Goal: Transaction & Acquisition: Purchase product/service

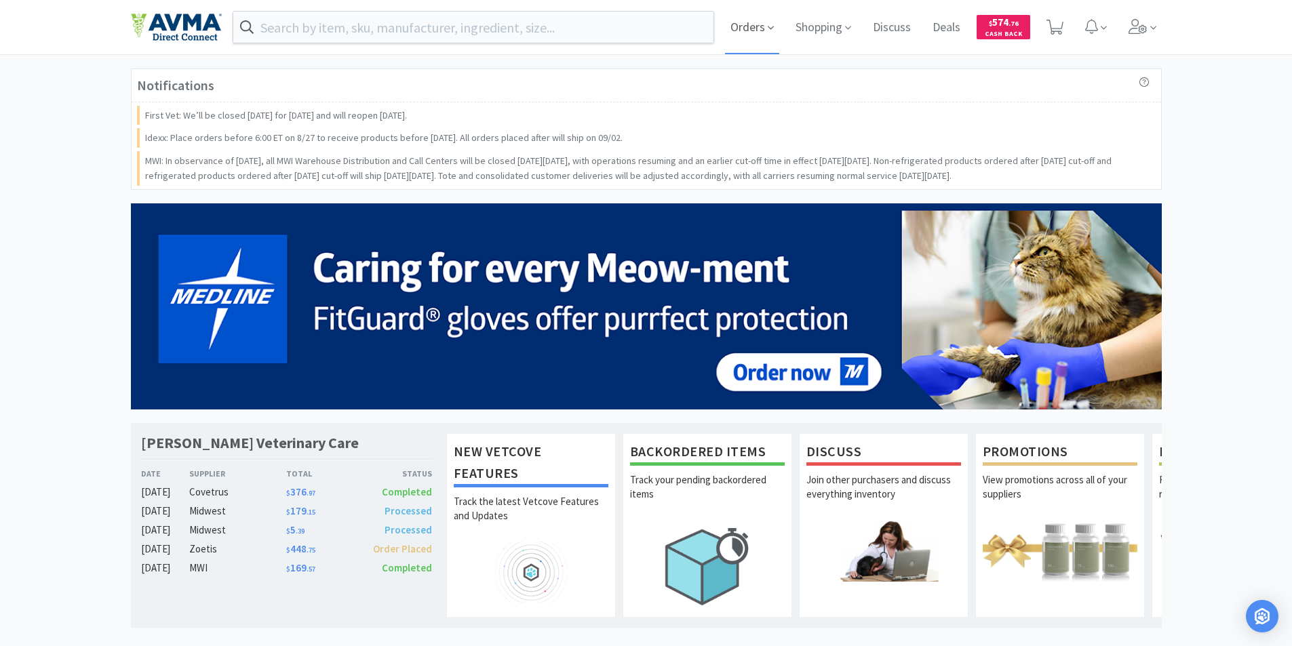
click at [739, 24] on span "Orders" at bounding box center [752, 27] width 54 height 54
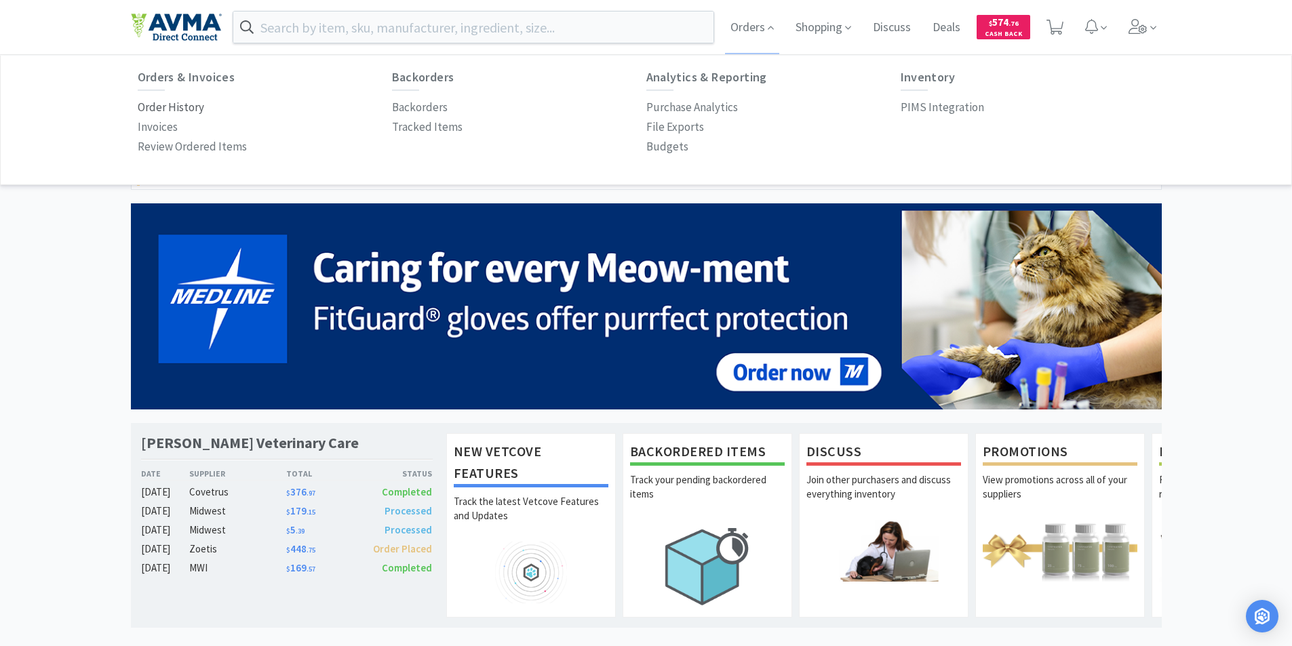
click at [174, 108] on p "Order History" at bounding box center [171, 107] width 66 height 18
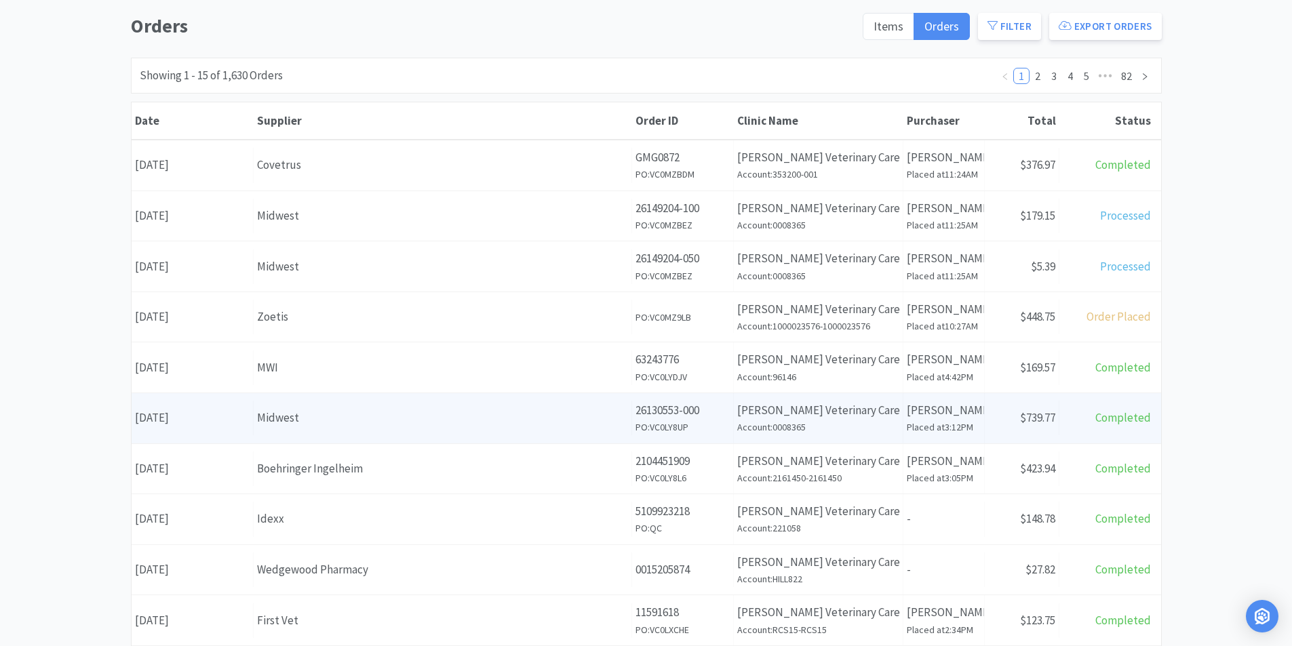
scroll to position [136, 0]
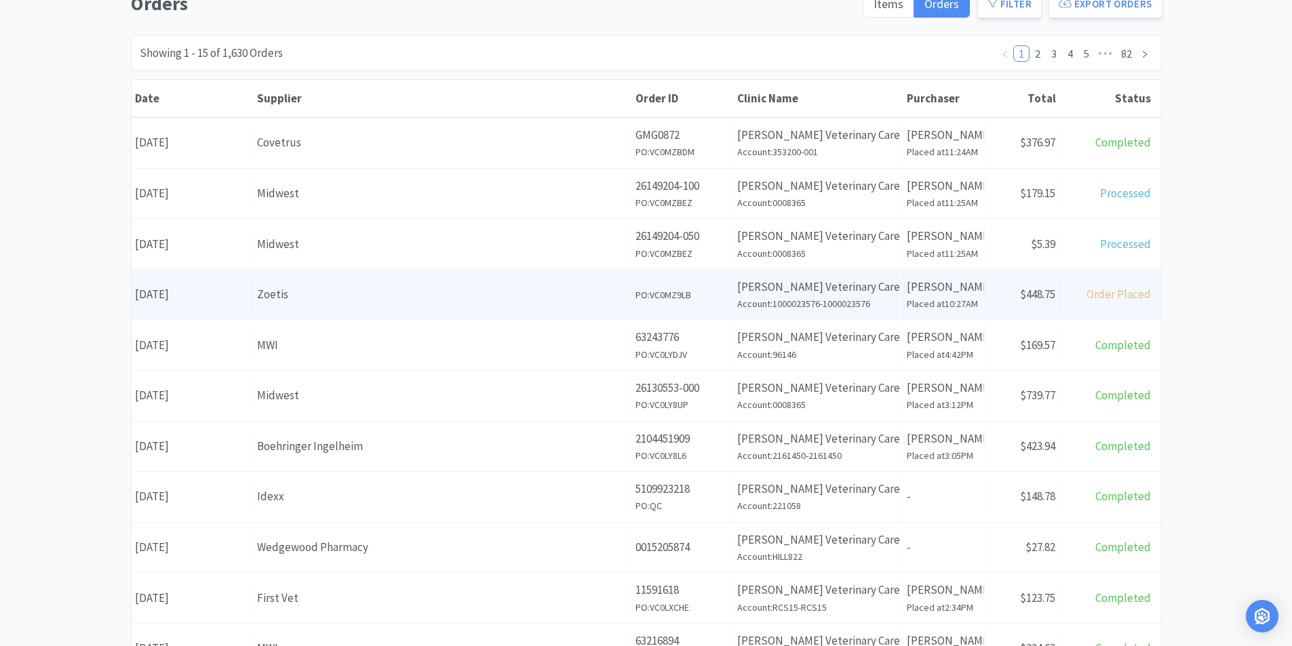
click at [193, 294] on div "Date [DATE]" at bounding box center [193, 294] width 122 height 35
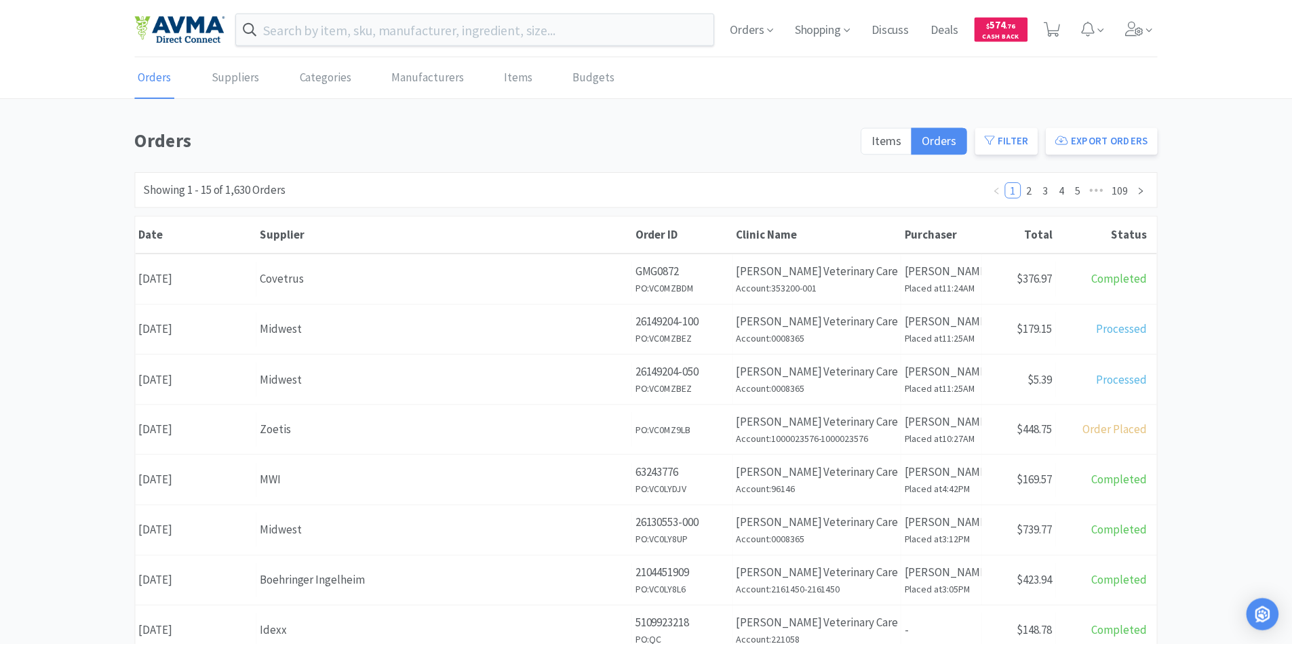
scroll to position [136, 0]
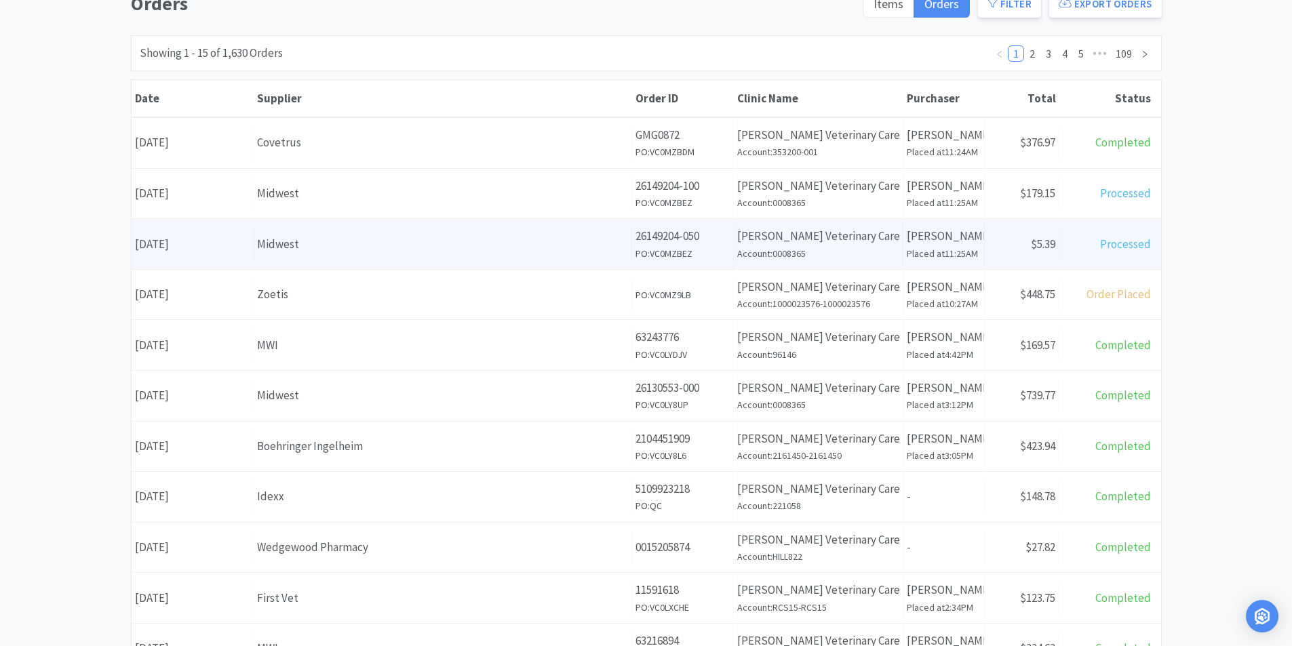
click at [170, 244] on div "Date [DATE]" at bounding box center [193, 244] width 122 height 35
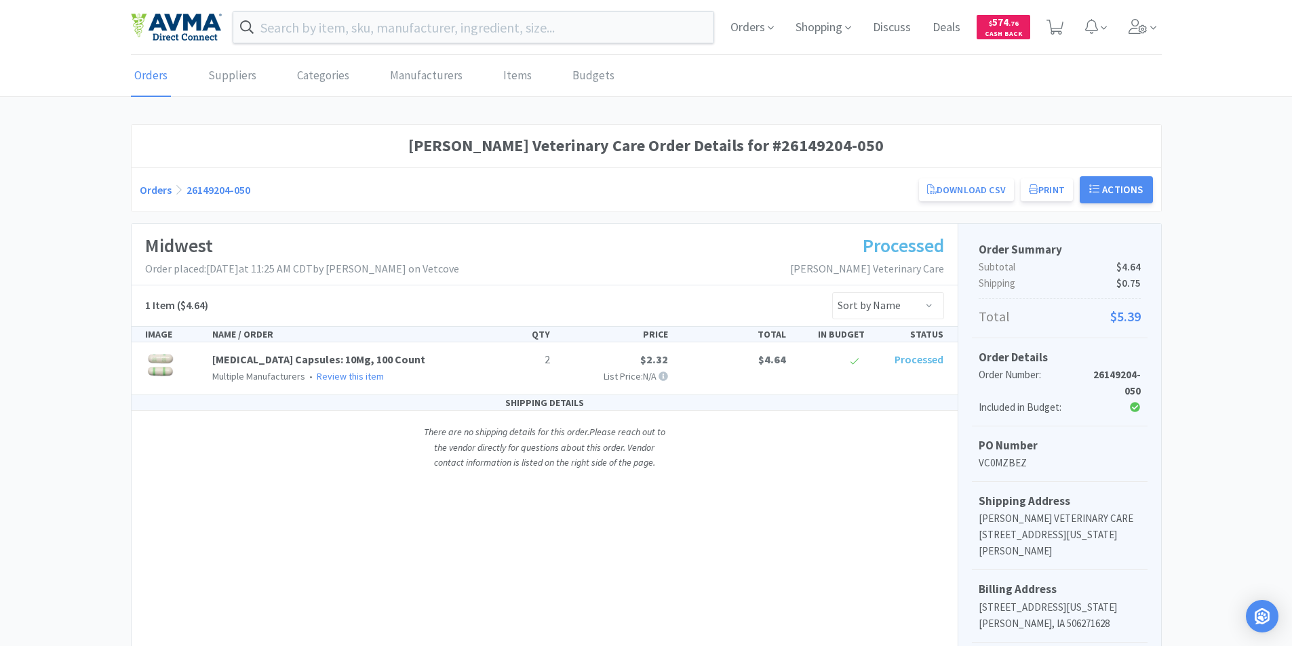
scroll to position [136, 0]
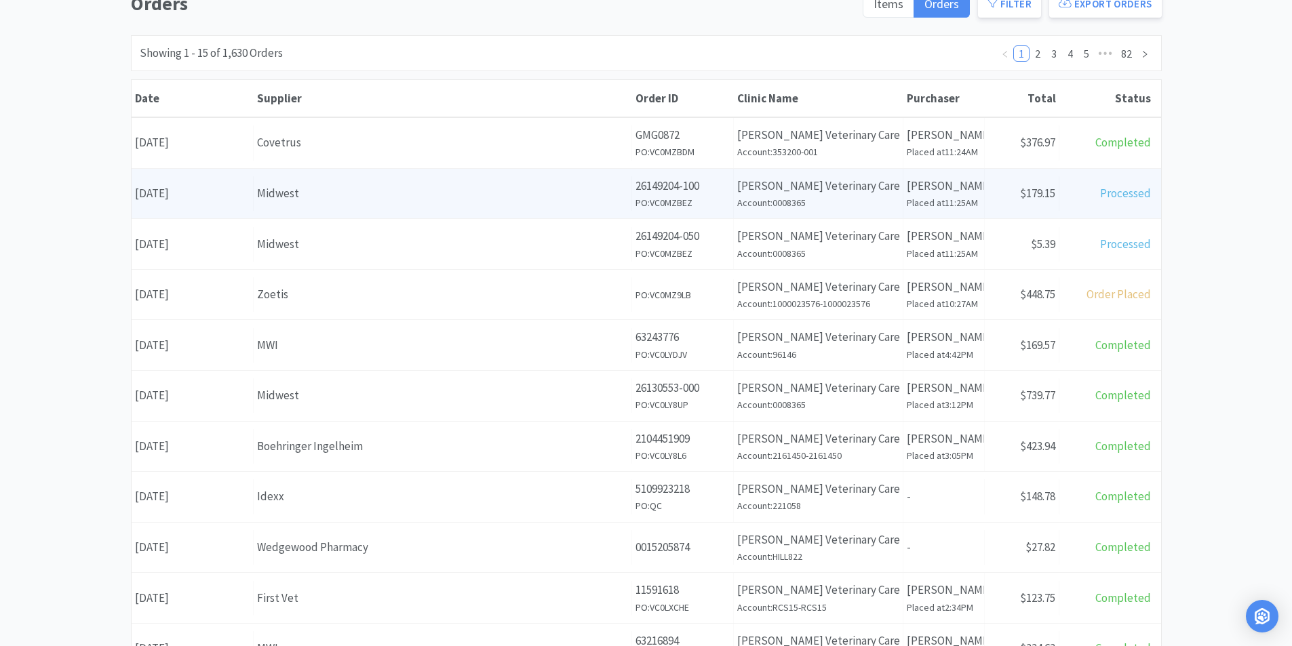
click at [182, 193] on div "Date [DATE]" at bounding box center [193, 193] width 122 height 35
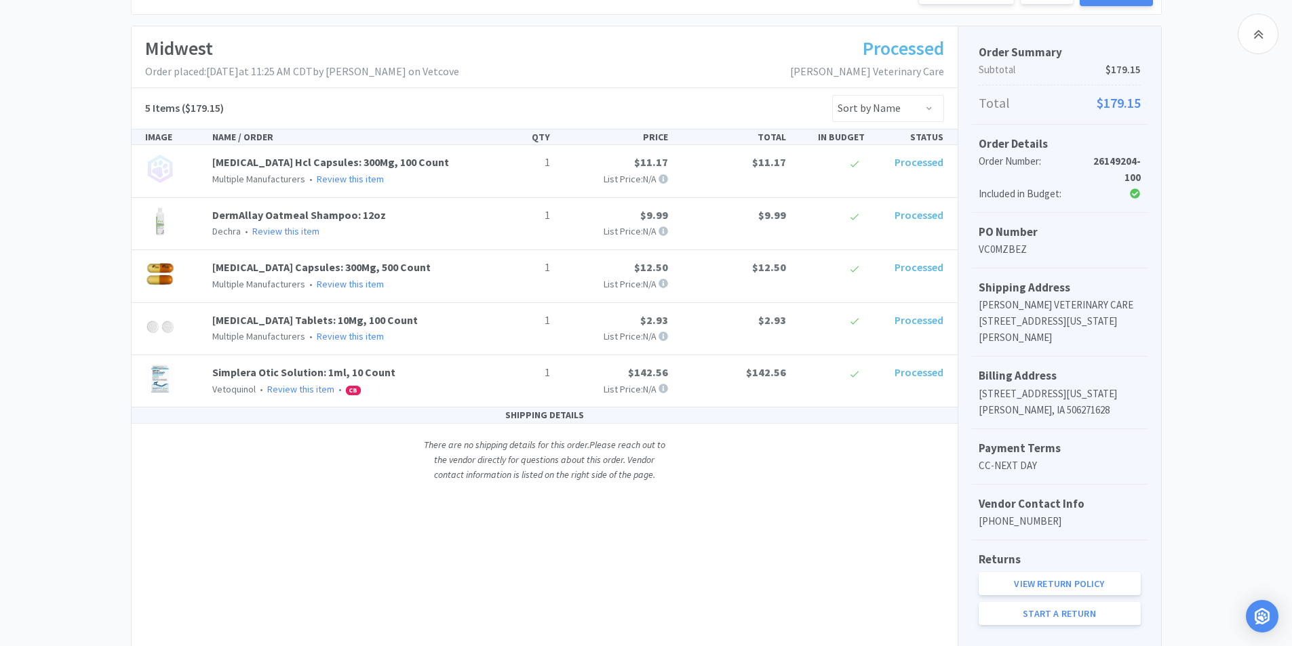
scroll to position [174, 0]
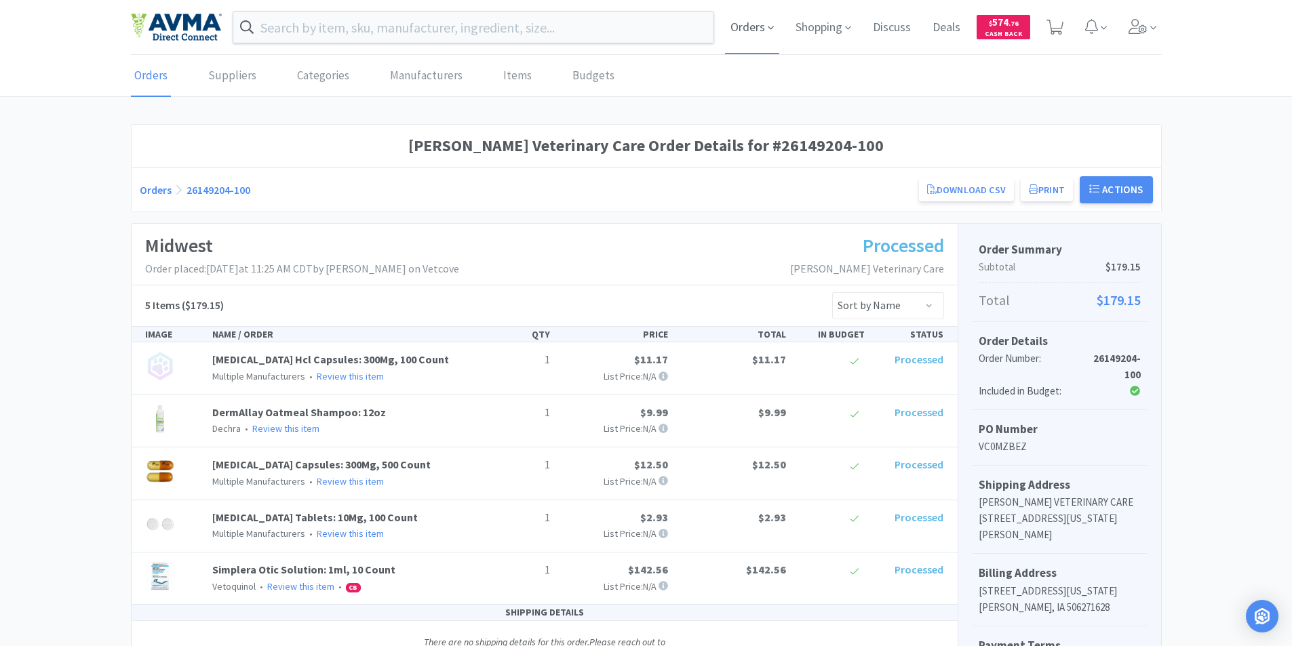
click at [740, 31] on span "Orders" at bounding box center [752, 27] width 54 height 54
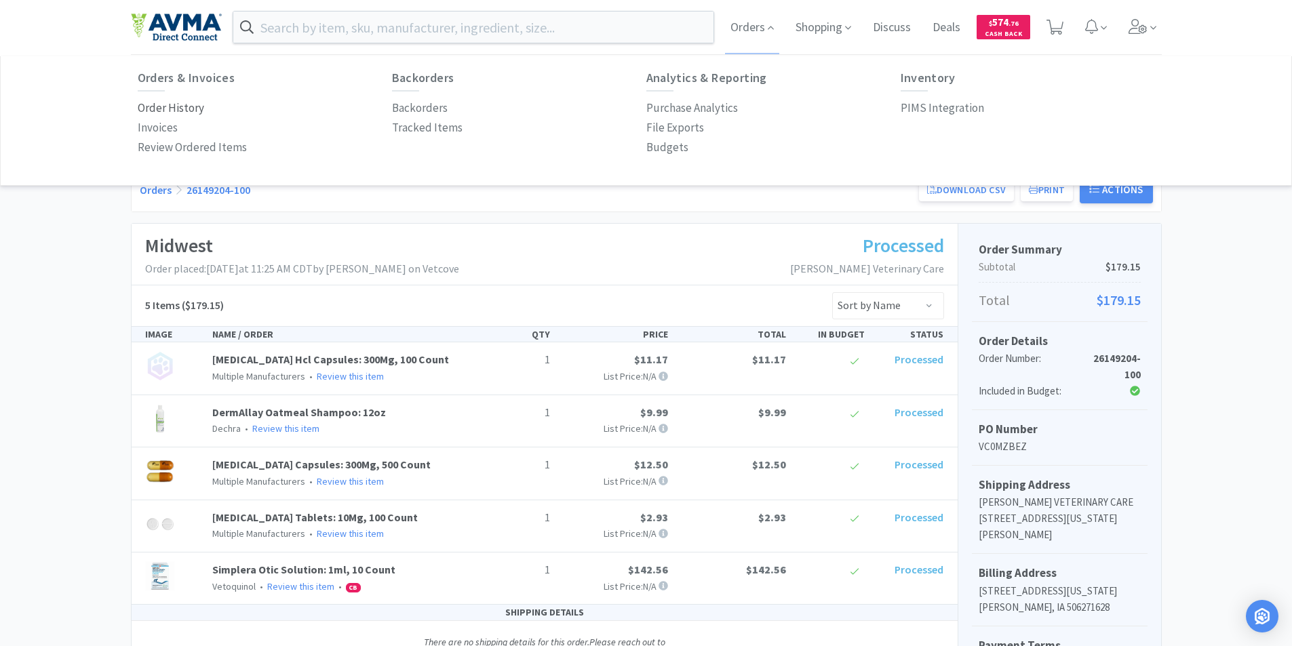
click at [172, 102] on p "Order History" at bounding box center [171, 108] width 66 height 18
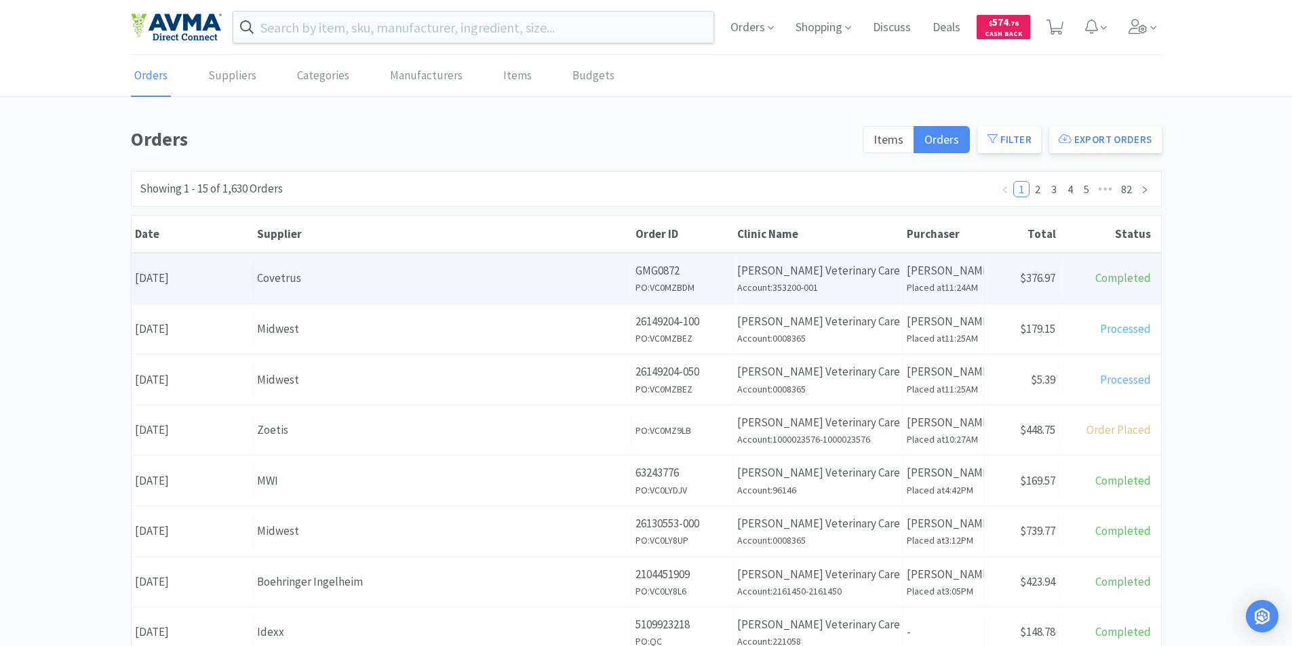
click at [190, 277] on div "Date [DATE]" at bounding box center [193, 278] width 122 height 35
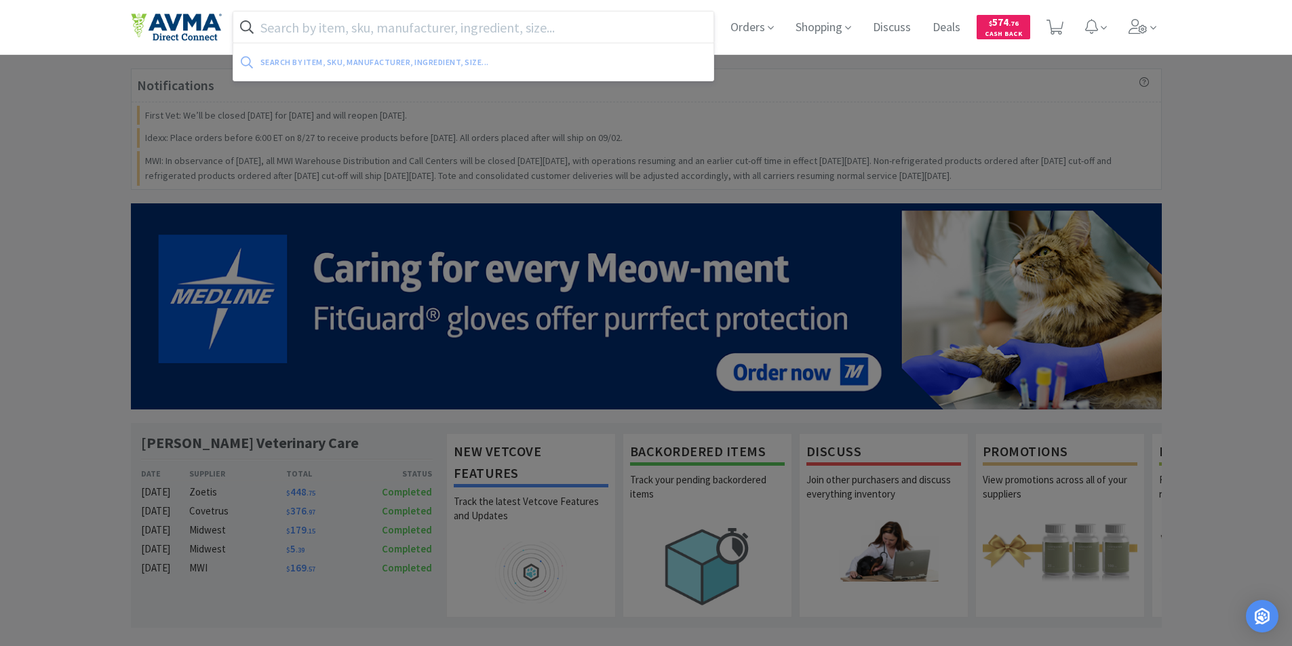
click at [283, 31] on input "text" at bounding box center [473, 27] width 481 height 31
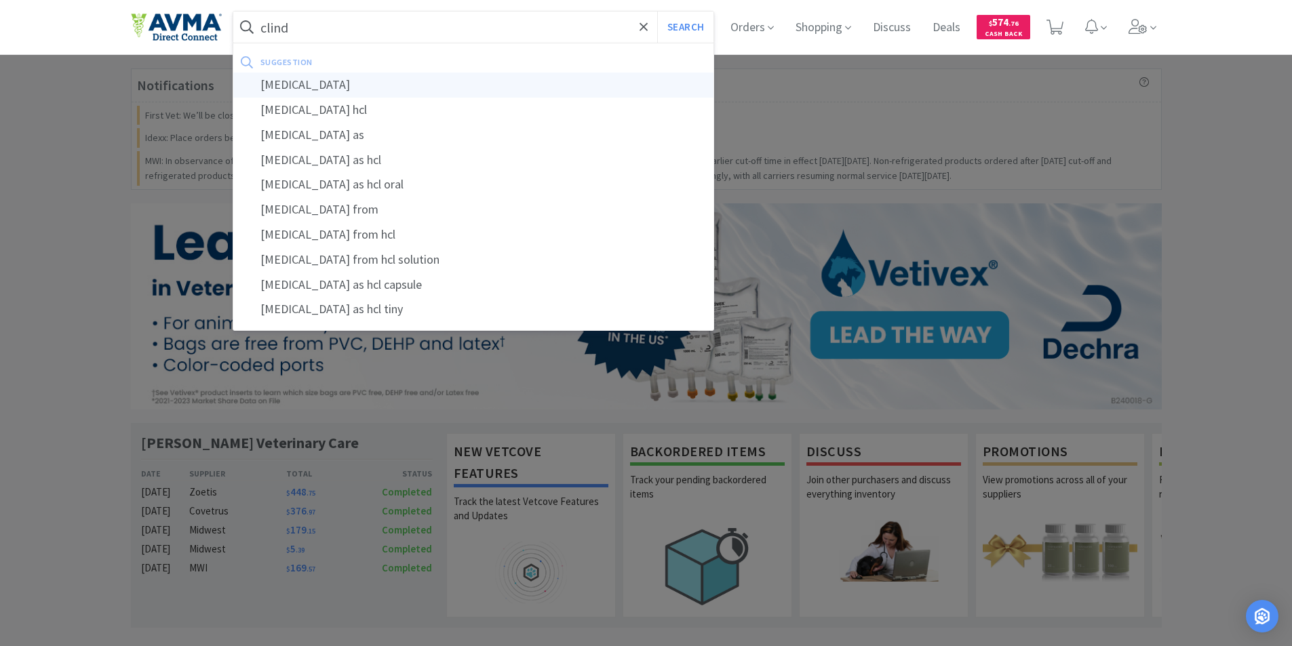
click at [296, 85] on div "[MEDICAL_DATA]" at bounding box center [473, 85] width 481 height 25
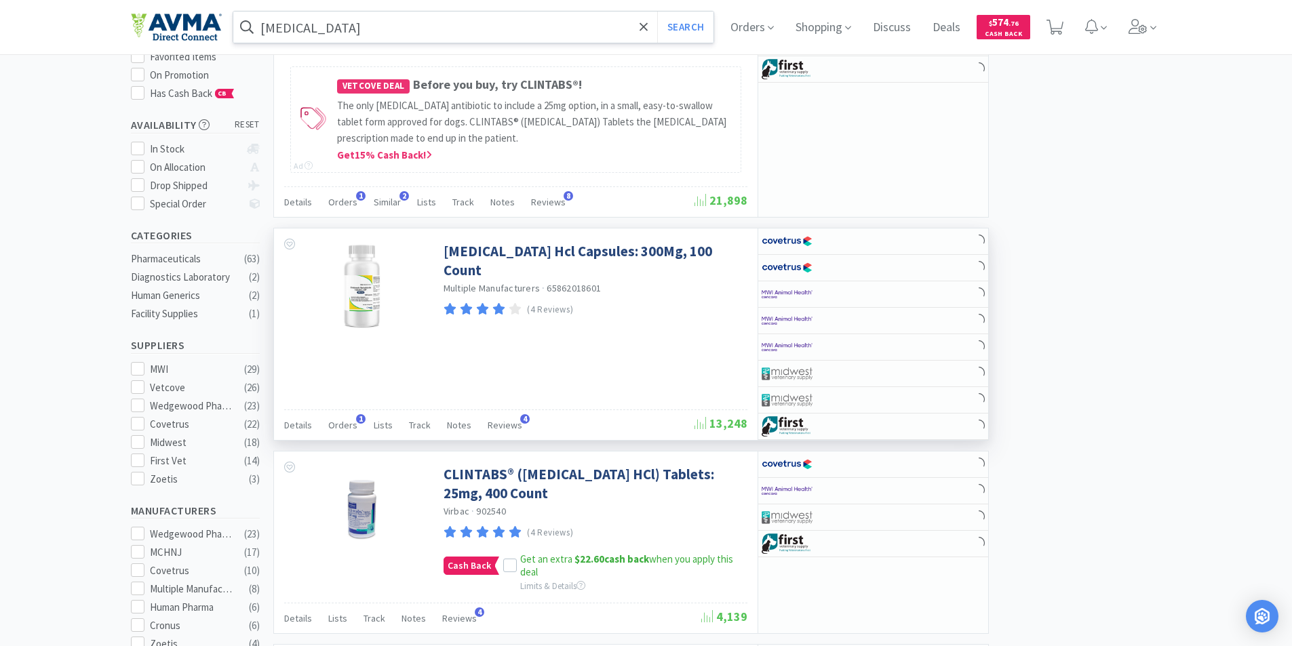
scroll to position [203, 0]
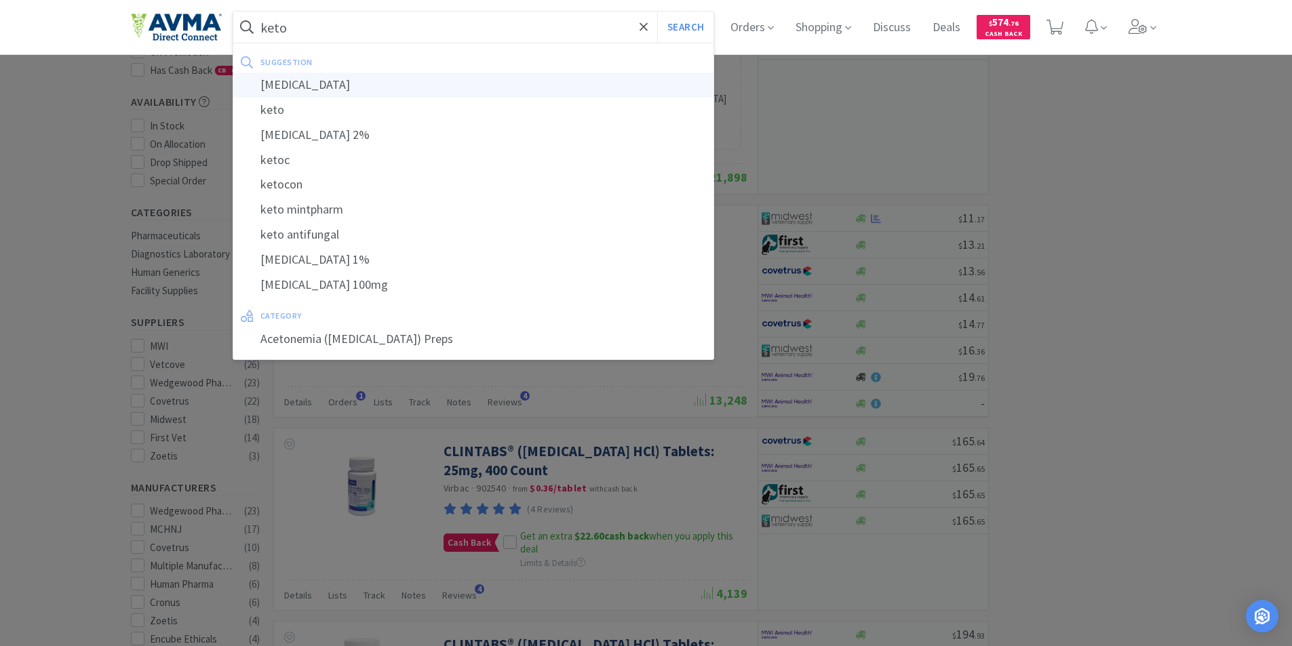
click at [304, 86] on div "[MEDICAL_DATA]" at bounding box center [473, 85] width 481 height 25
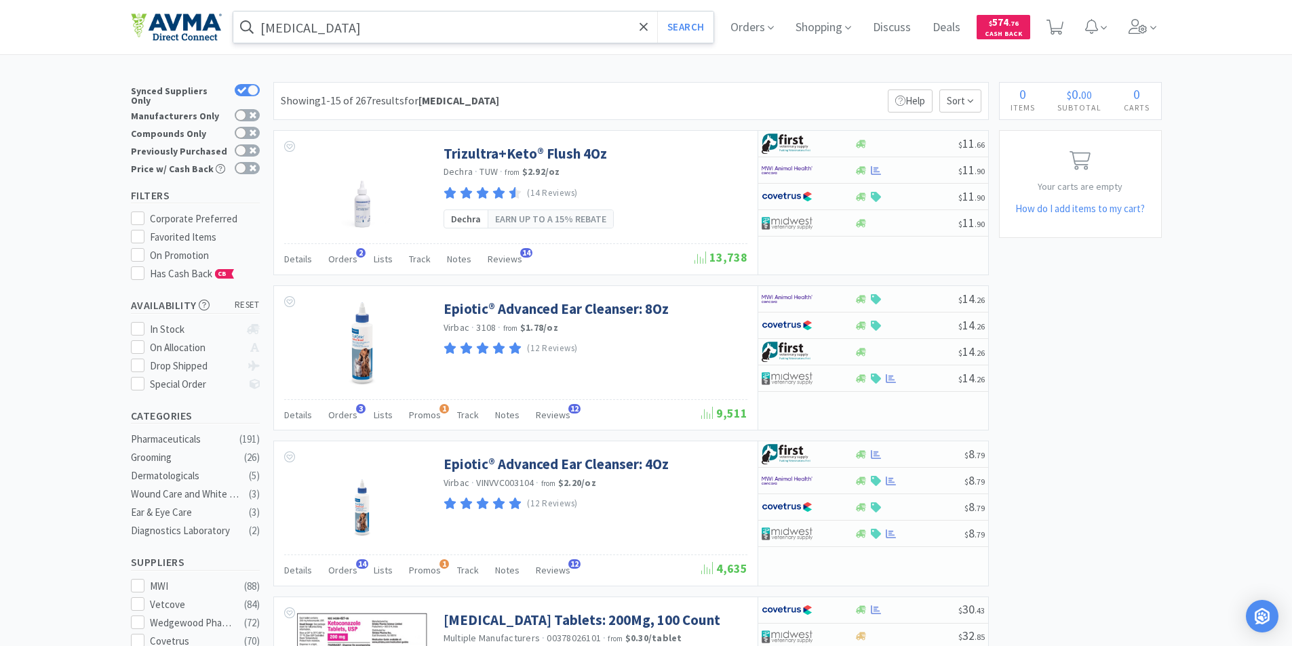
click at [379, 33] on input "[MEDICAL_DATA]" at bounding box center [473, 27] width 481 height 31
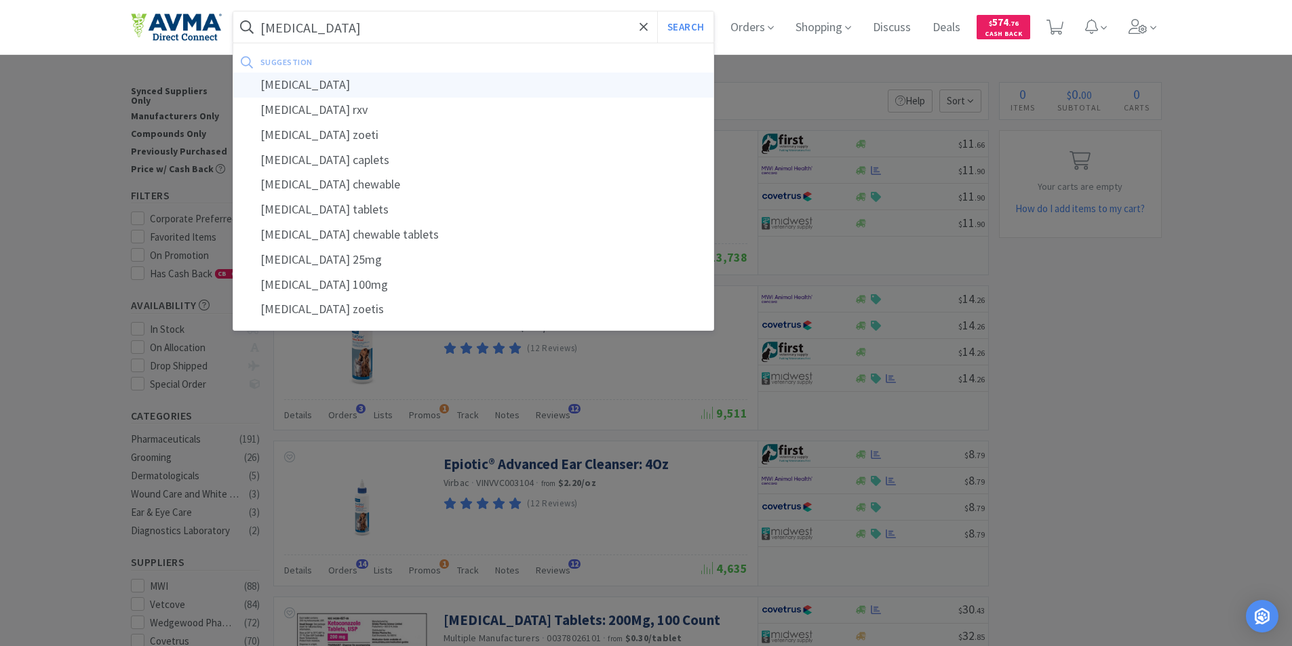
type input "[MEDICAL_DATA]"
click at [285, 85] on div "[MEDICAL_DATA]" at bounding box center [473, 85] width 481 height 25
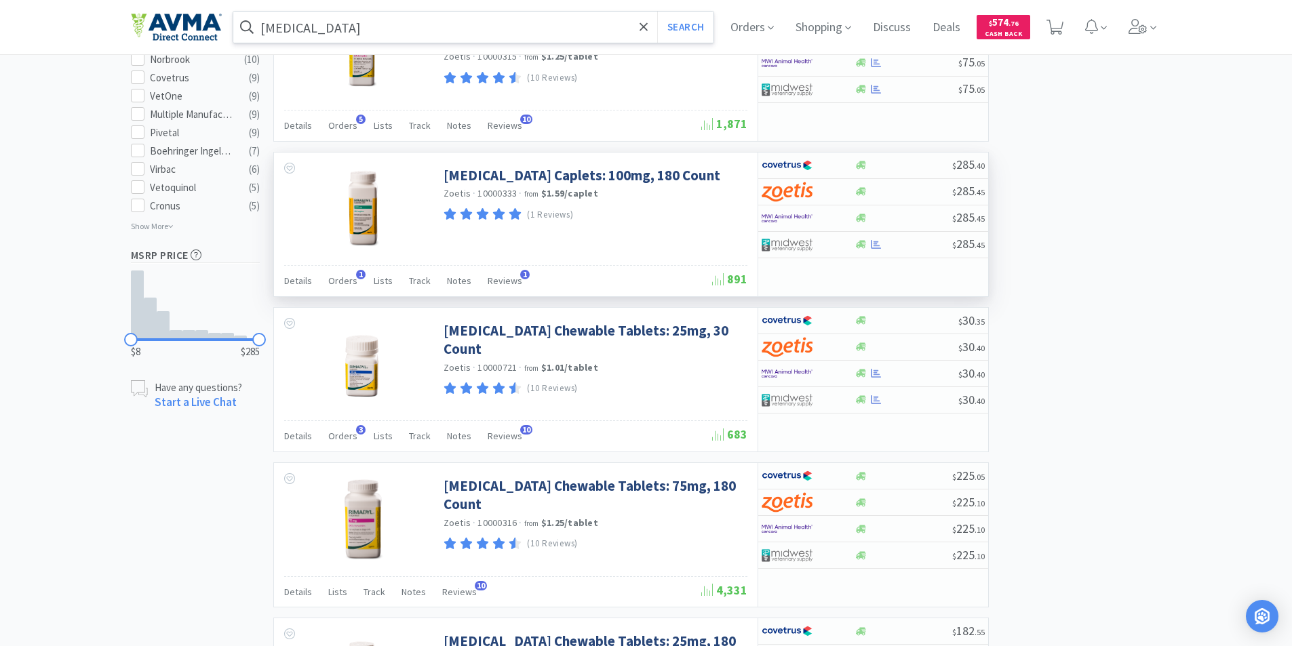
scroll to position [407, 0]
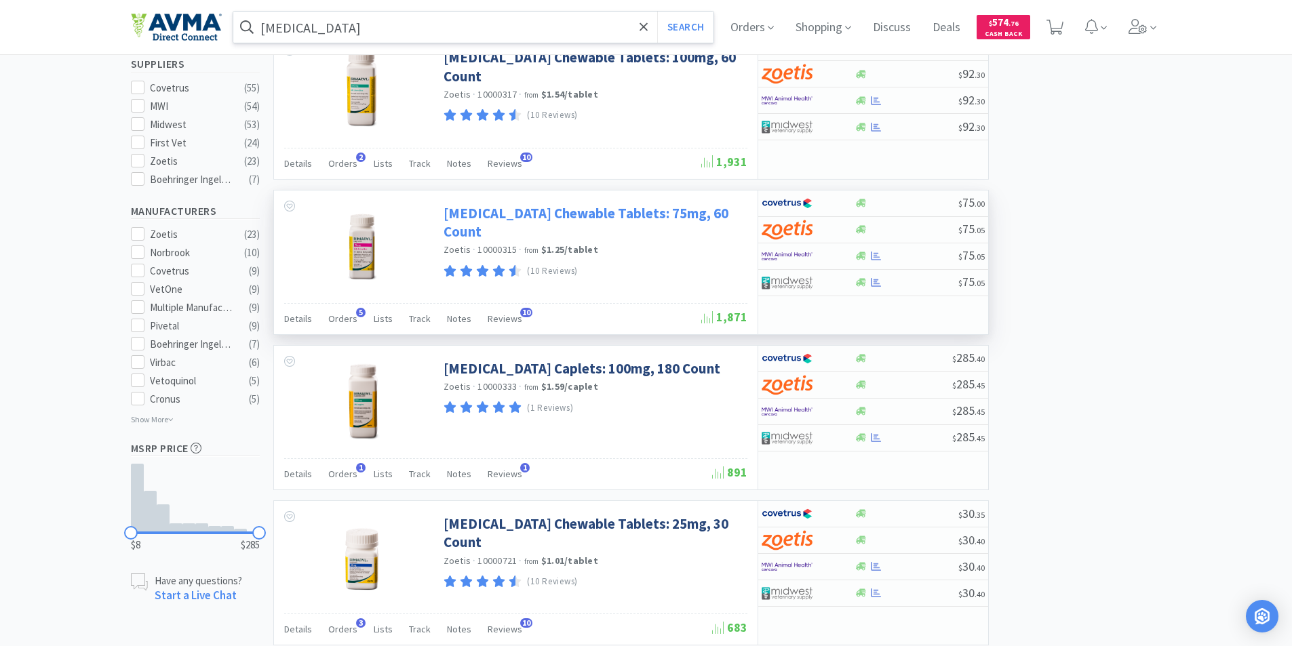
click at [597, 210] on link "[MEDICAL_DATA] Chewable Tablets: 75mg, 60 Count" at bounding box center [593, 222] width 300 height 37
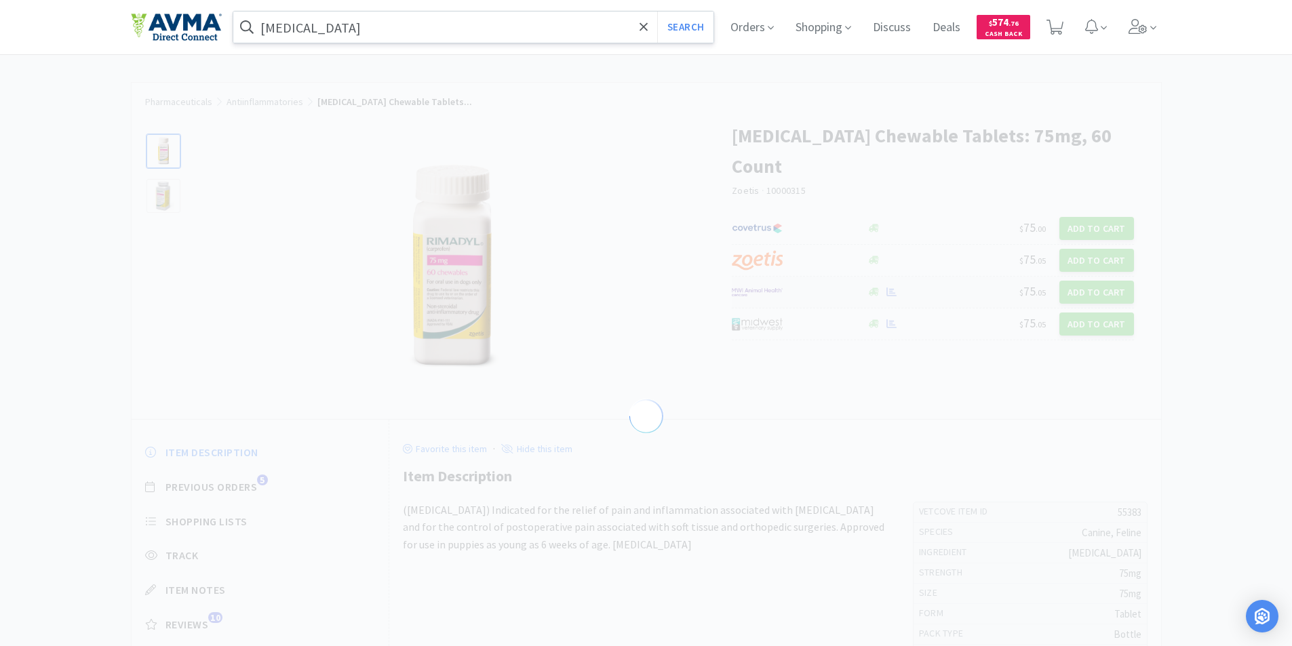
select select "55383"
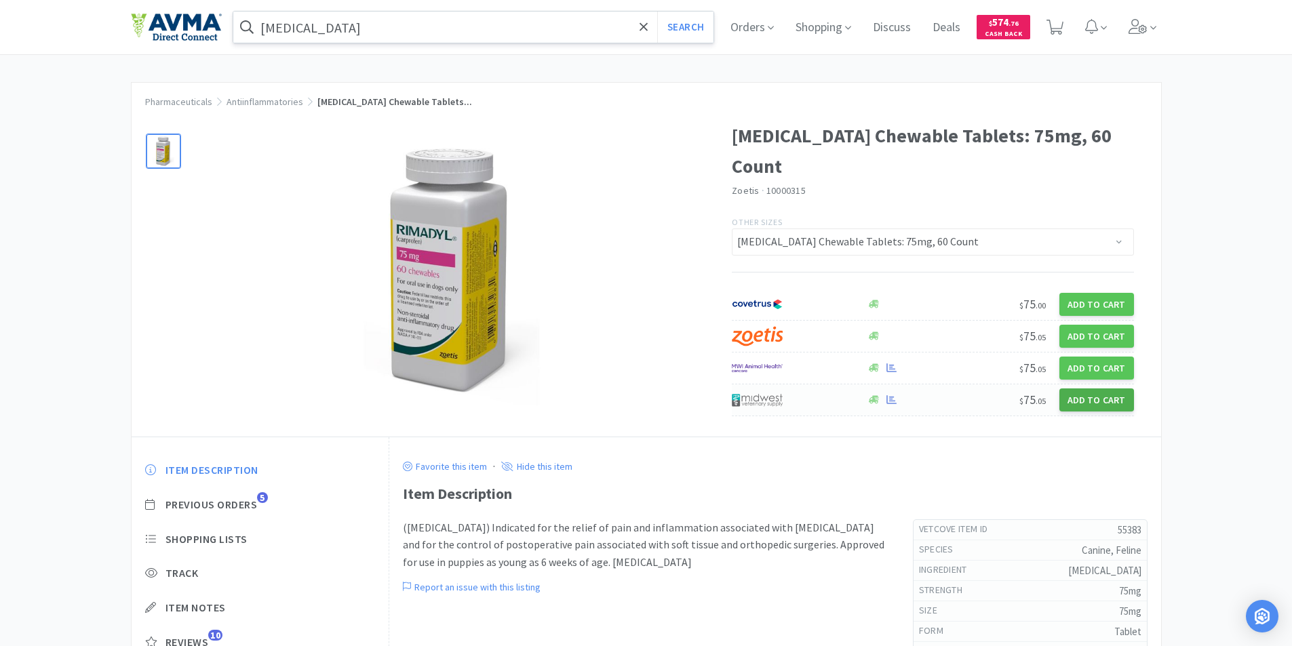
click at [1091, 389] on button "Add to Cart" at bounding box center [1096, 400] width 75 height 23
select select "1"
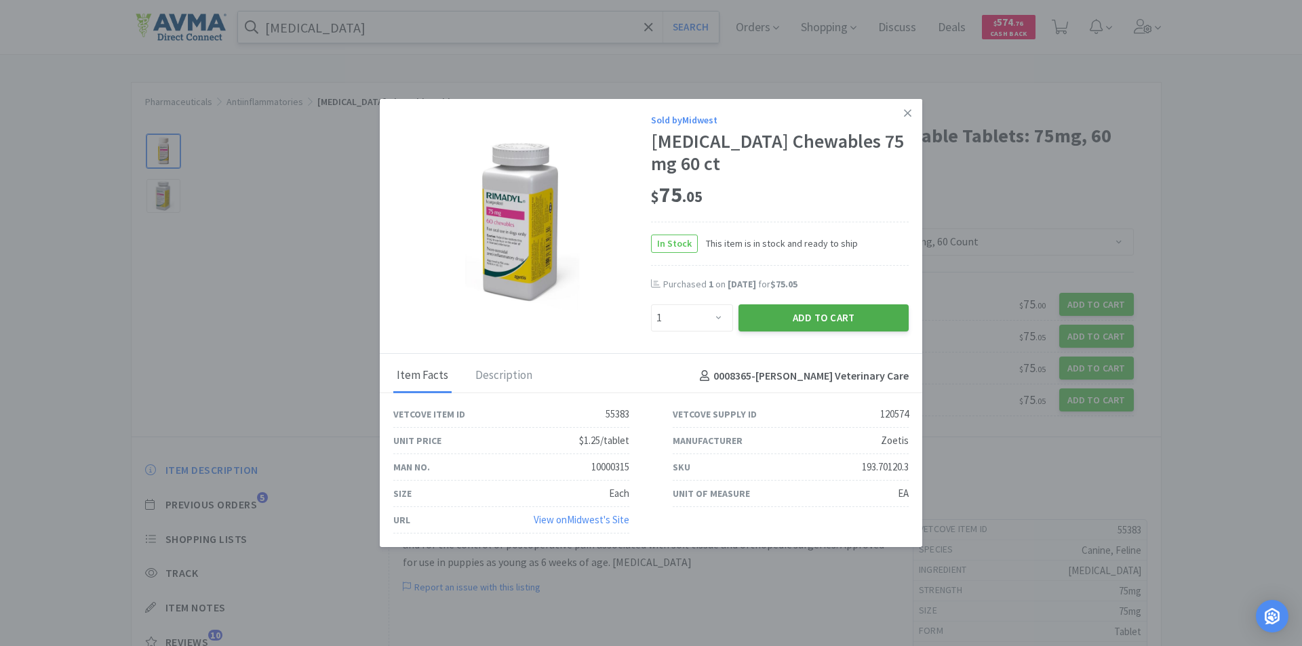
click at [819, 304] on button "Add to Cart" at bounding box center [823, 317] width 170 height 27
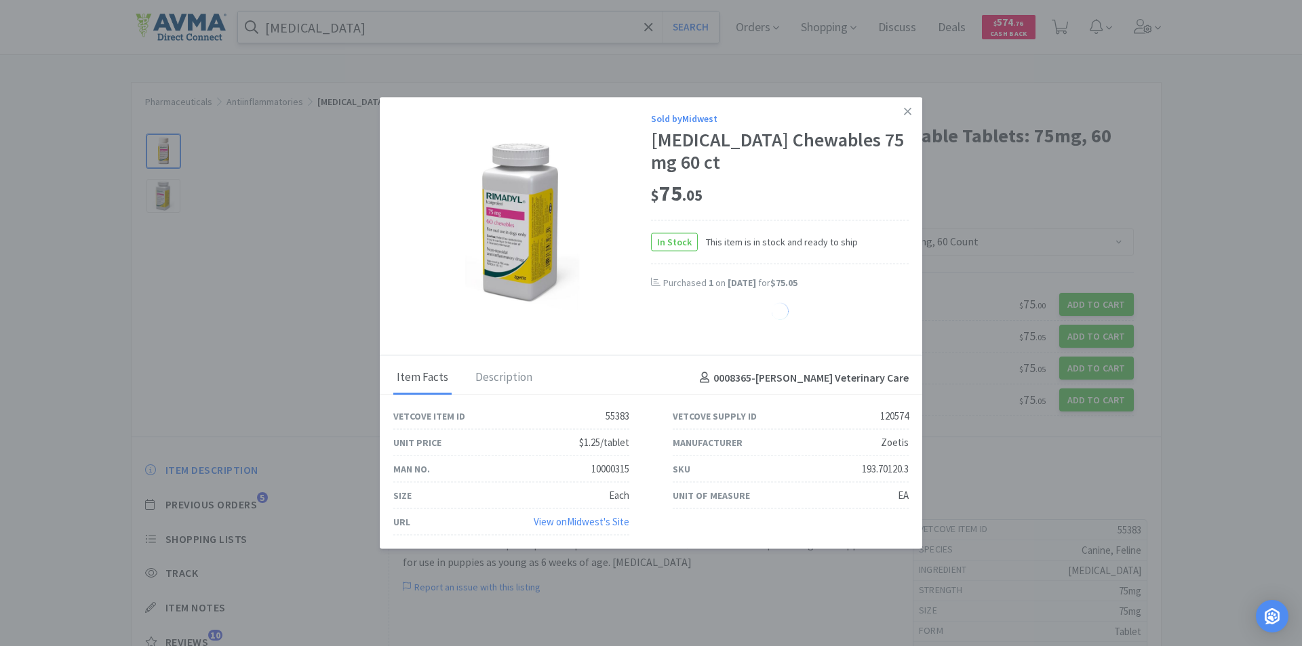
select select "1"
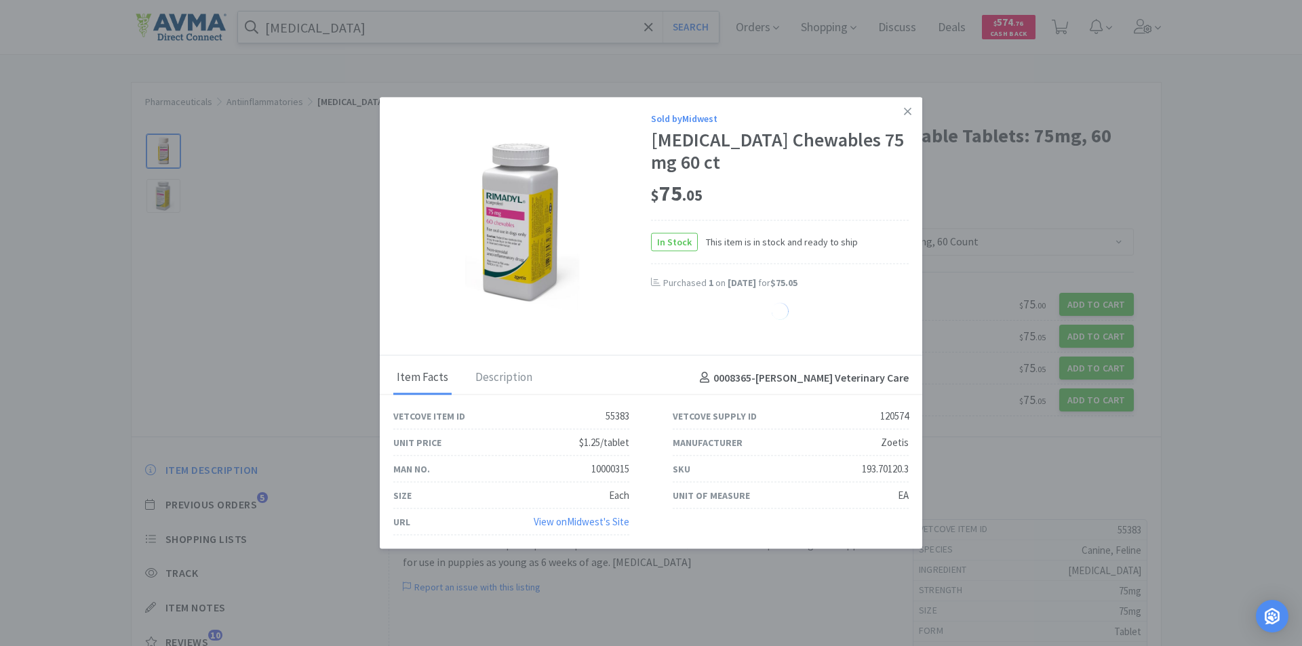
select select "1"
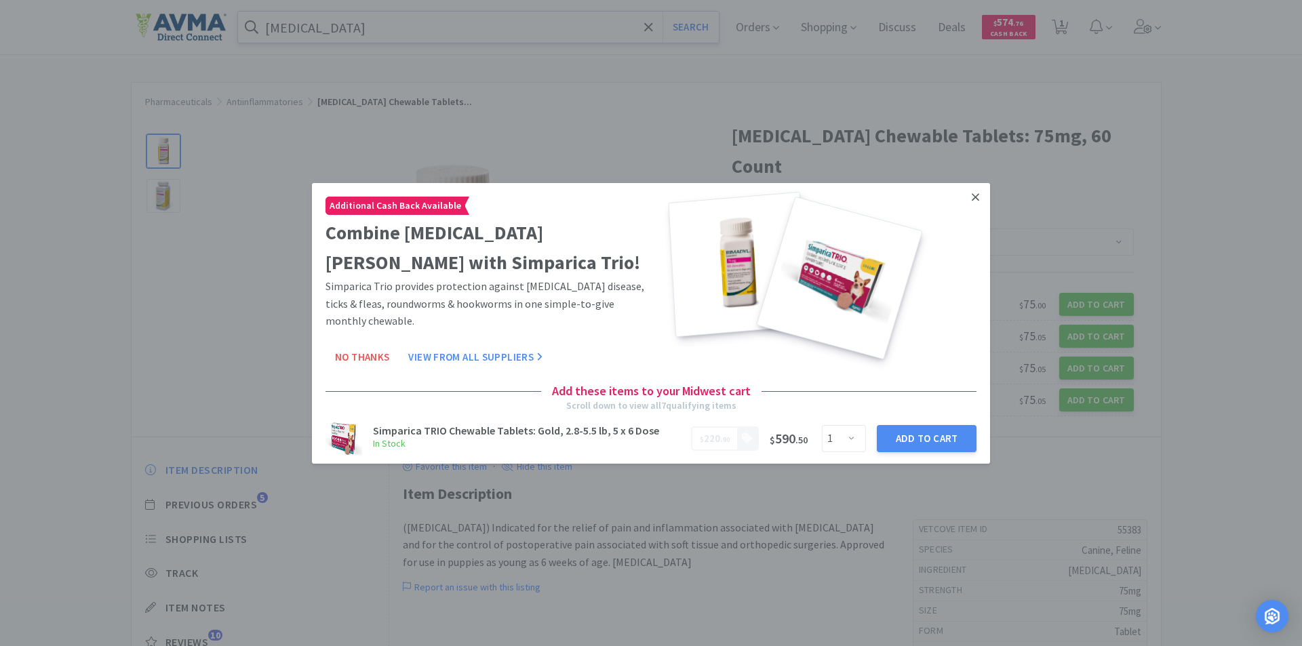
click at [972, 203] on icon at bounding box center [975, 197] width 7 height 12
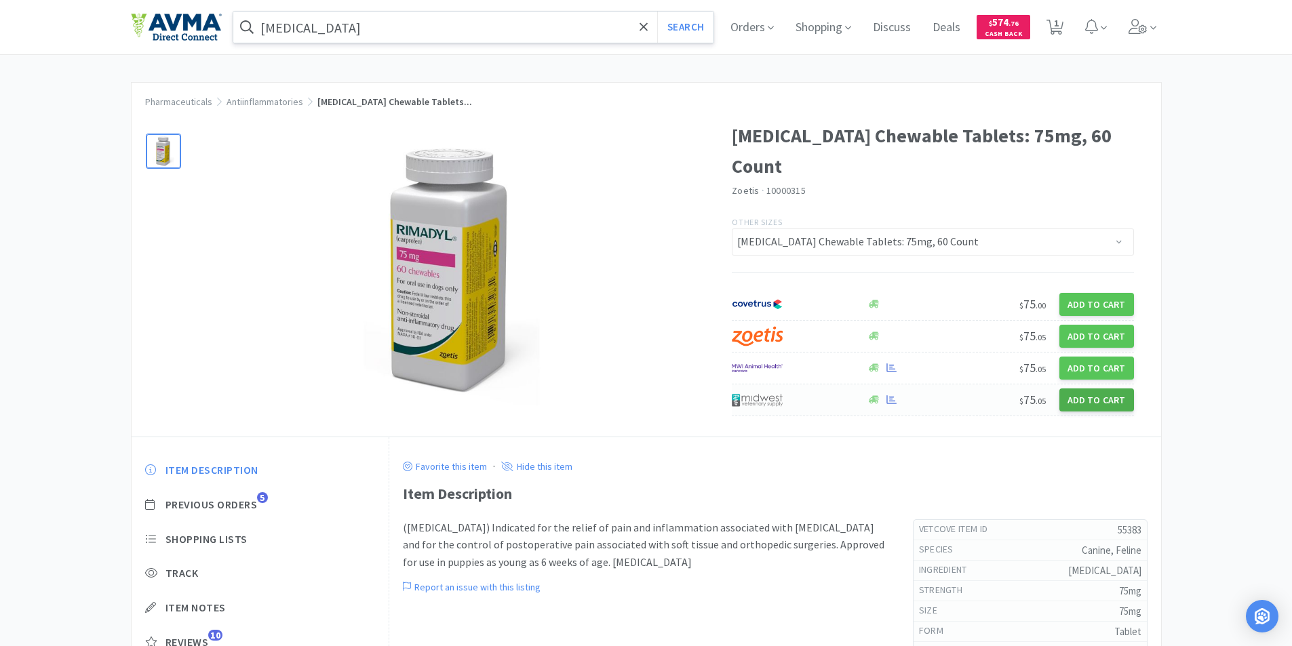
click at [1092, 389] on button "Add to Cart" at bounding box center [1096, 400] width 75 height 23
select select "1"
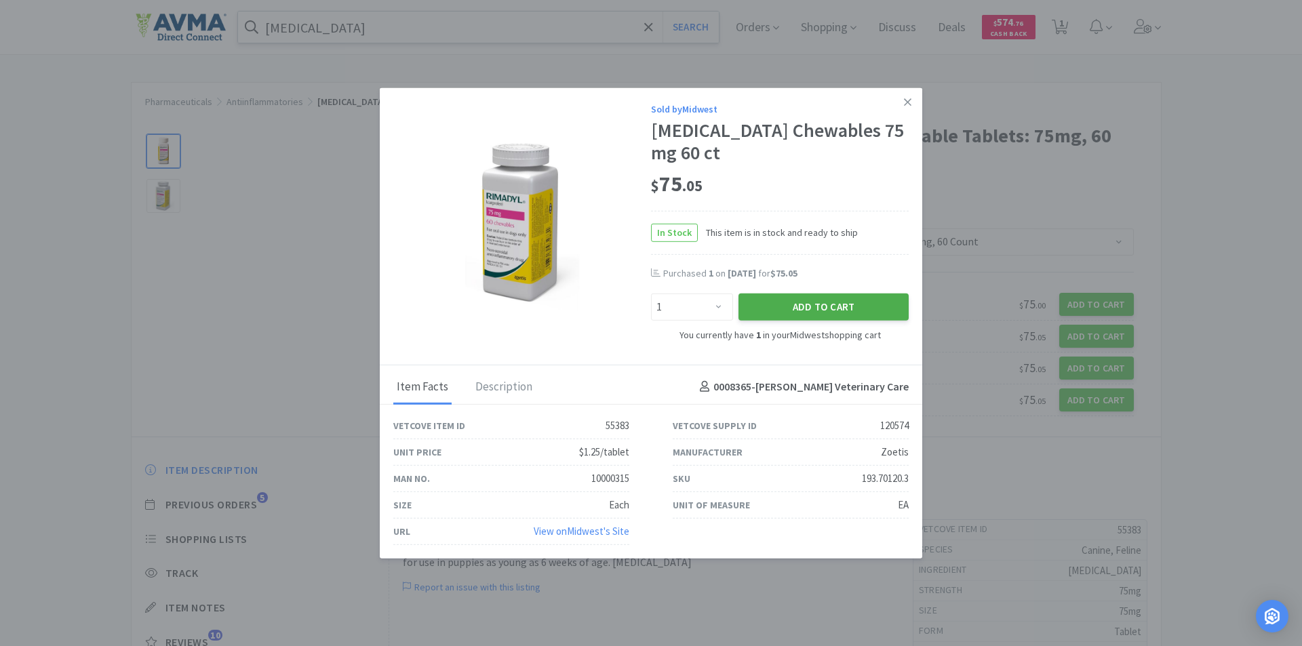
click at [810, 296] on button "Add to Cart" at bounding box center [823, 307] width 170 height 27
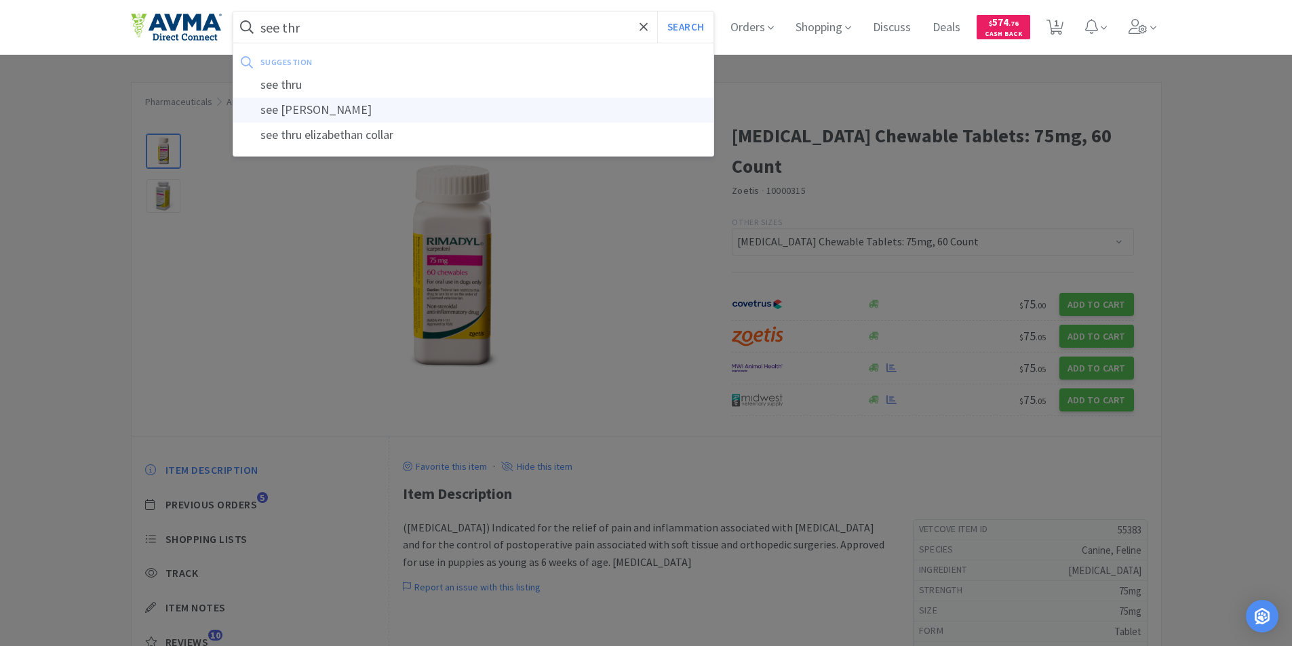
click at [332, 111] on div "see [PERSON_NAME]" at bounding box center [473, 110] width 481 height 25
type input "see [PERSON_NAME]"
select select "2"
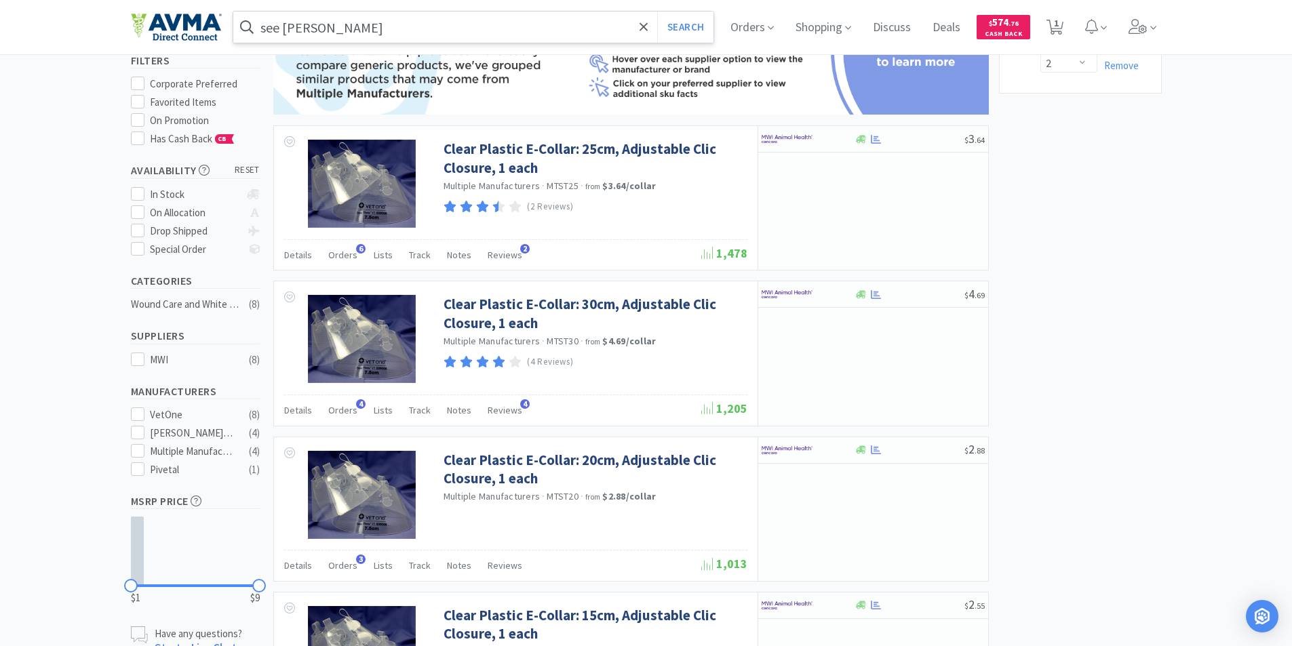
scroll to position [136, 0]
click at [163, 327] on h5 "Suppliers" at bounding box center [195, 335] width 129 height 16
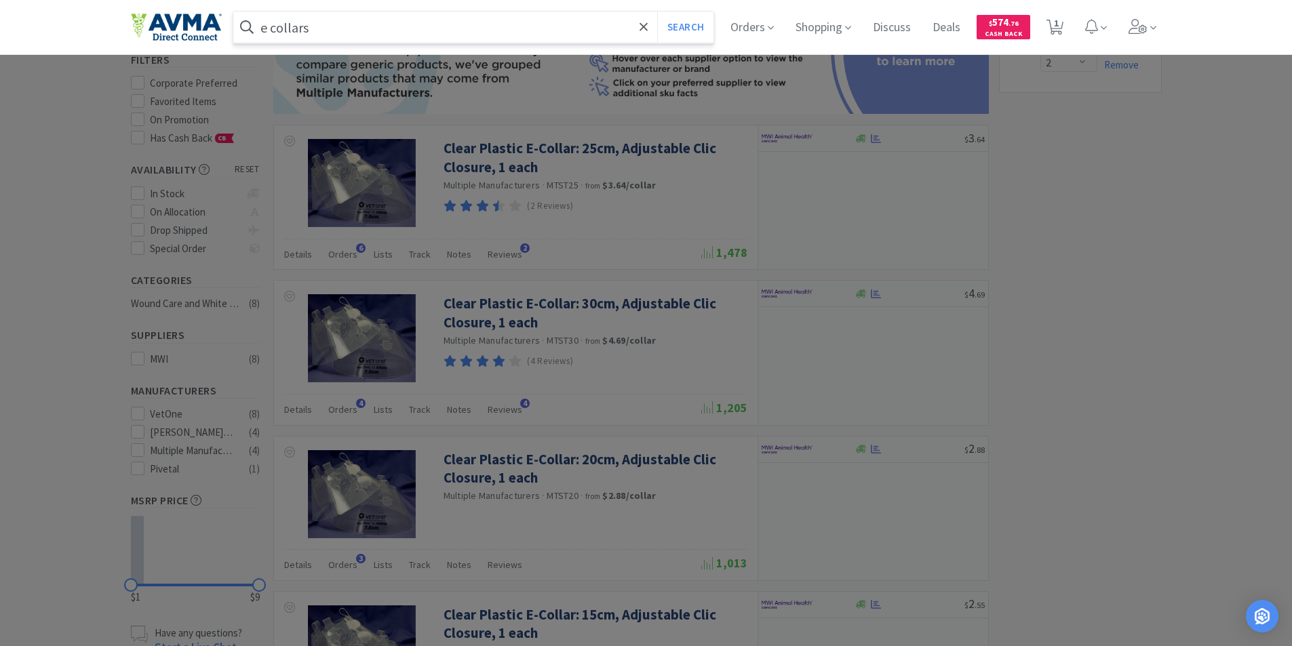
type input "e collars"
click at [657, 12] on button "Search" at bounding box center [685, 27] width 56 height 31
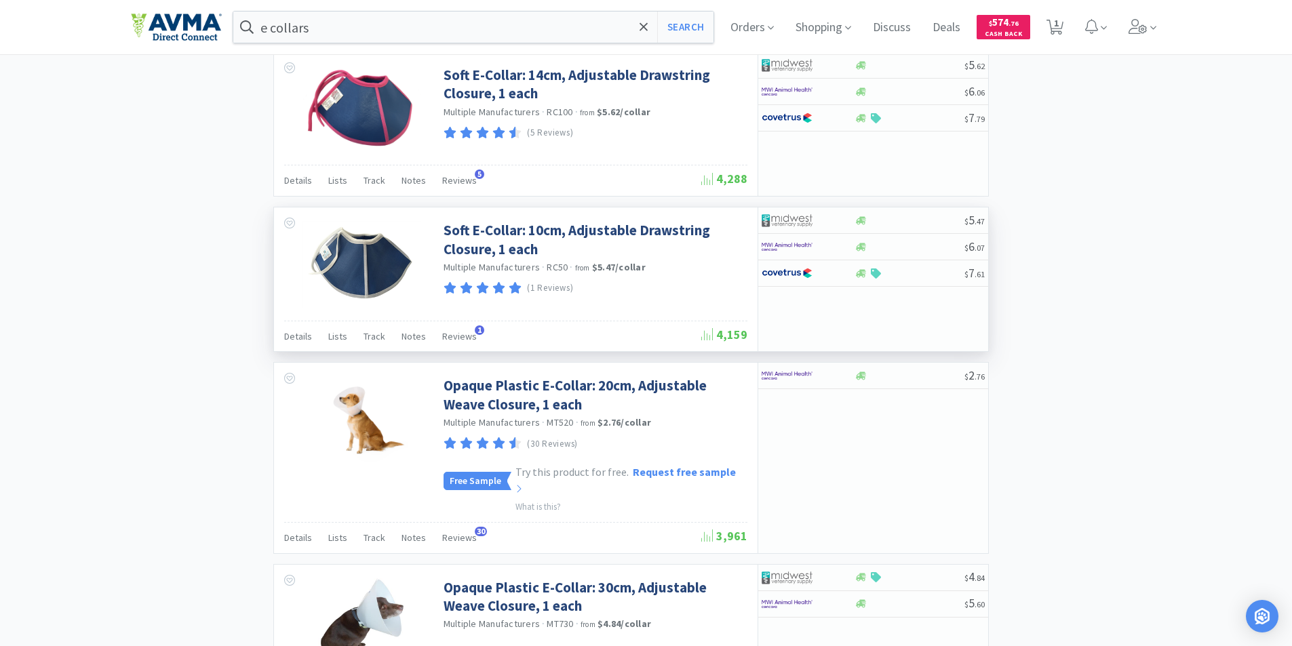
scroll to position [2034, 0]
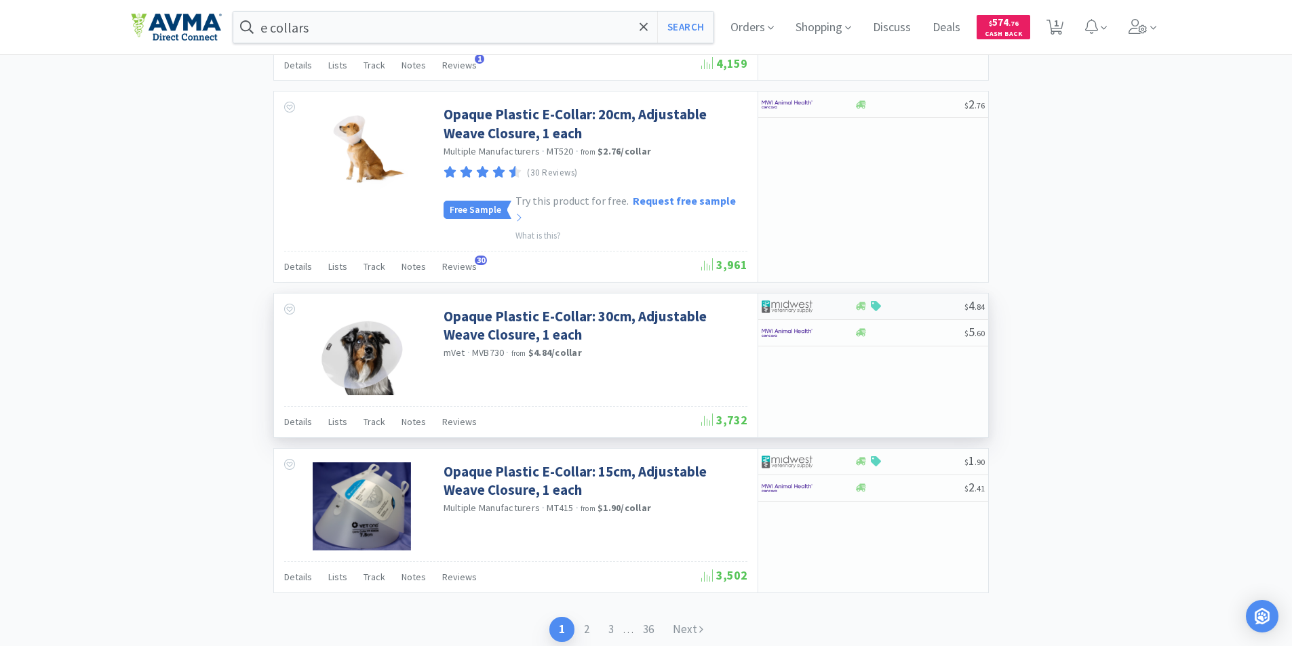
click at [774, 296] on img at bounding box center [786, 306] width 51 height 20
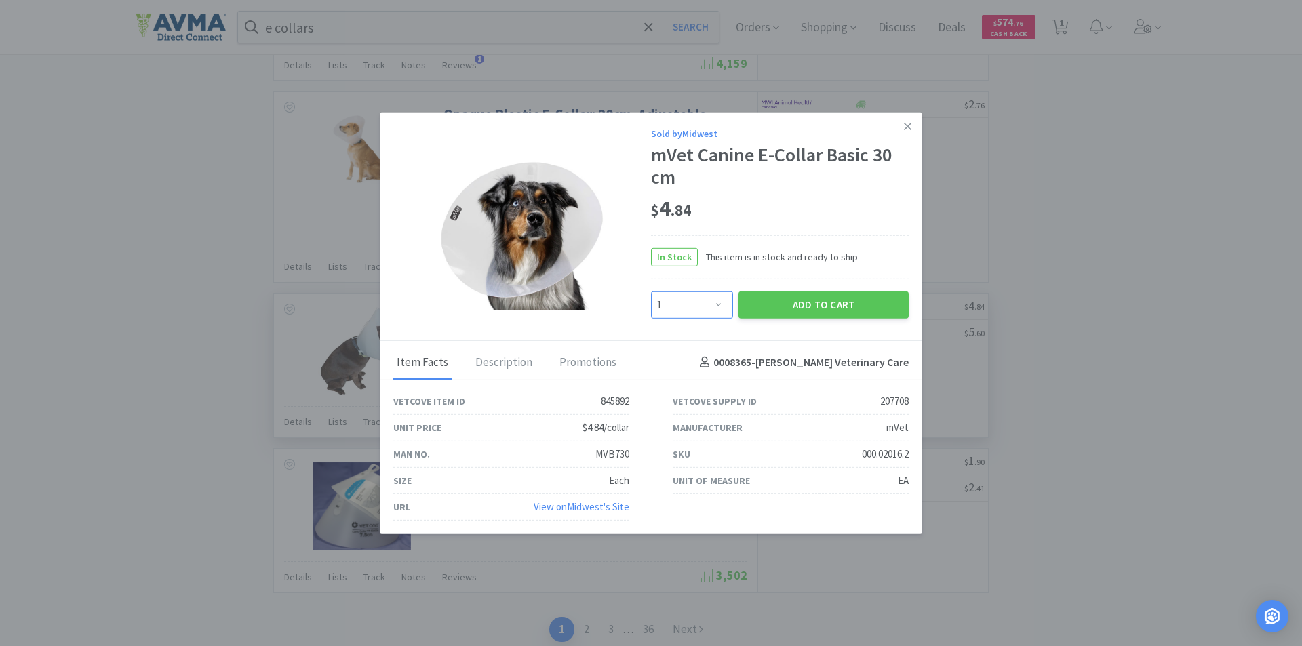
click at [719, 308] on select "Enter Quantity 1 2 3 4 5 6 7 8 9 10 11 12 13 14 15 16 17 18 19 20 Enter Quantity" at bounding box center [692, 304] width 82 height 27
select select "5"
click at [651, 291] on select "Enter Quantity 1 2 3 4 5 6 7 8 9 10 11 12 13 14 15 16 17 18 19 20 Enter Quantity" at bounding box center [692, 304] width 82 height 27
click at [782, 308] on button "Add to Cart" at bounding box center [823, 304] width 170 height 27
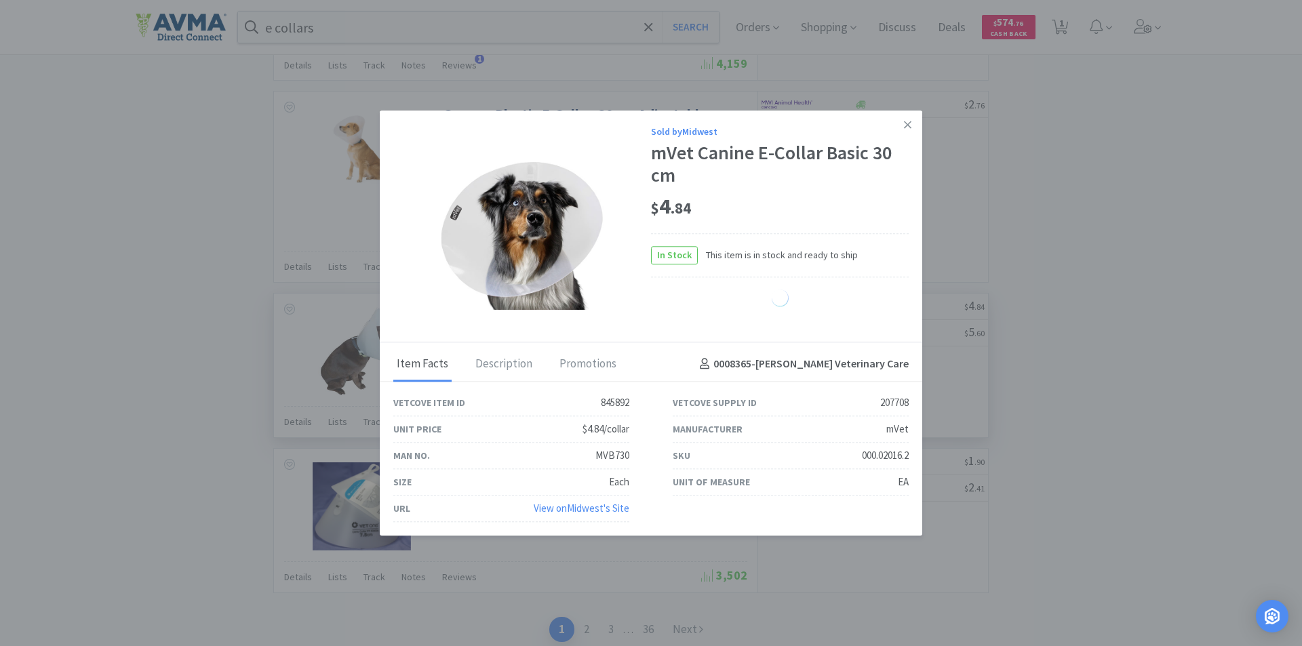
select select "5"
select select "2"
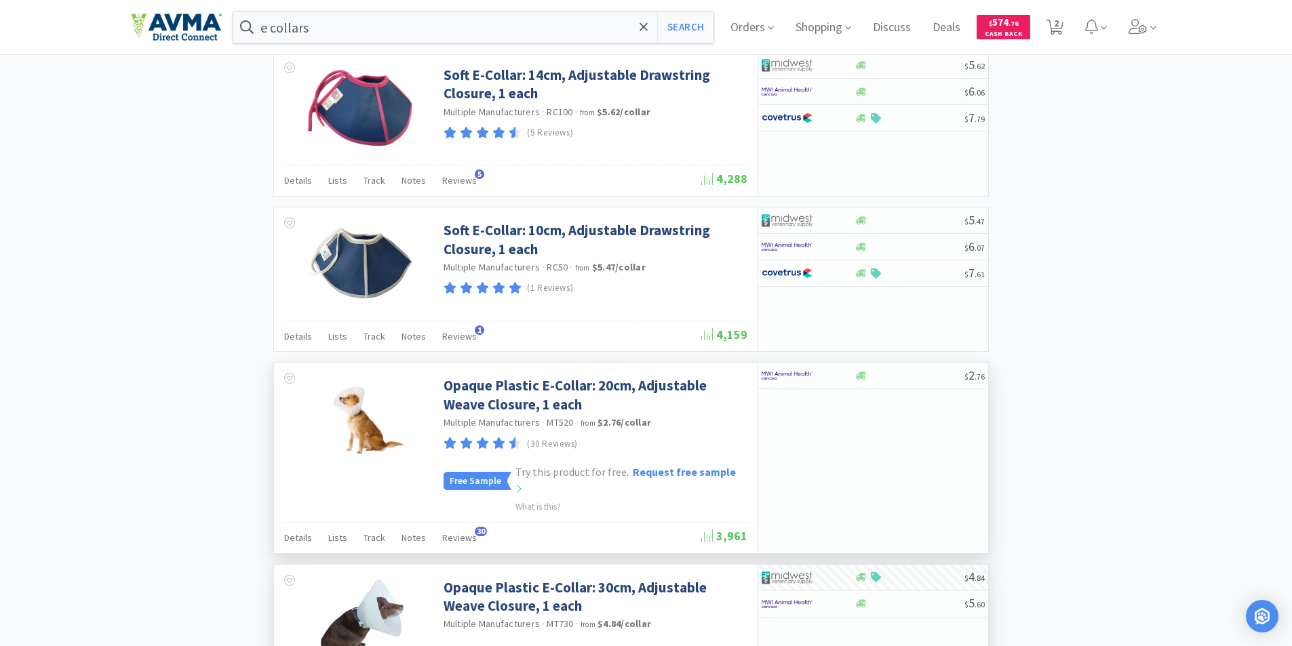
scroll to position [1356, 0]
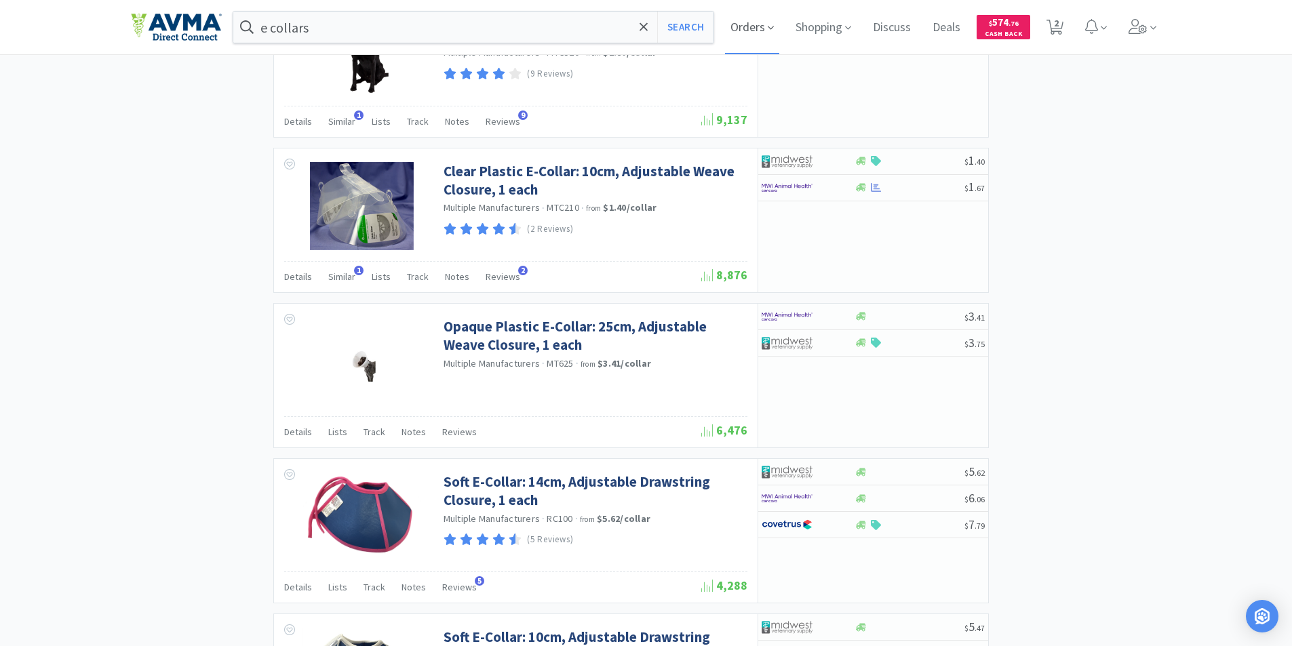
click at [744, 28] on span "Orders" at bounding box center [752, 27] width 54 height 54
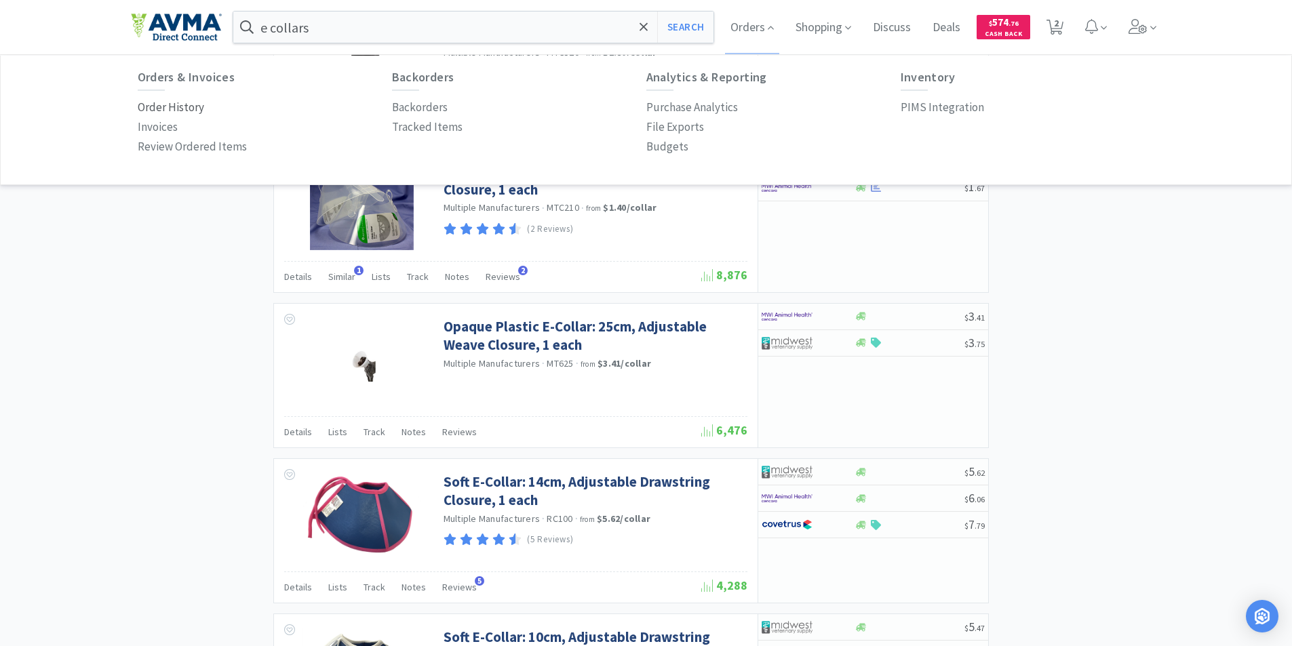
click at [153, 106] on p "Order History" at bounding box center [171, 107] width 66 height 18
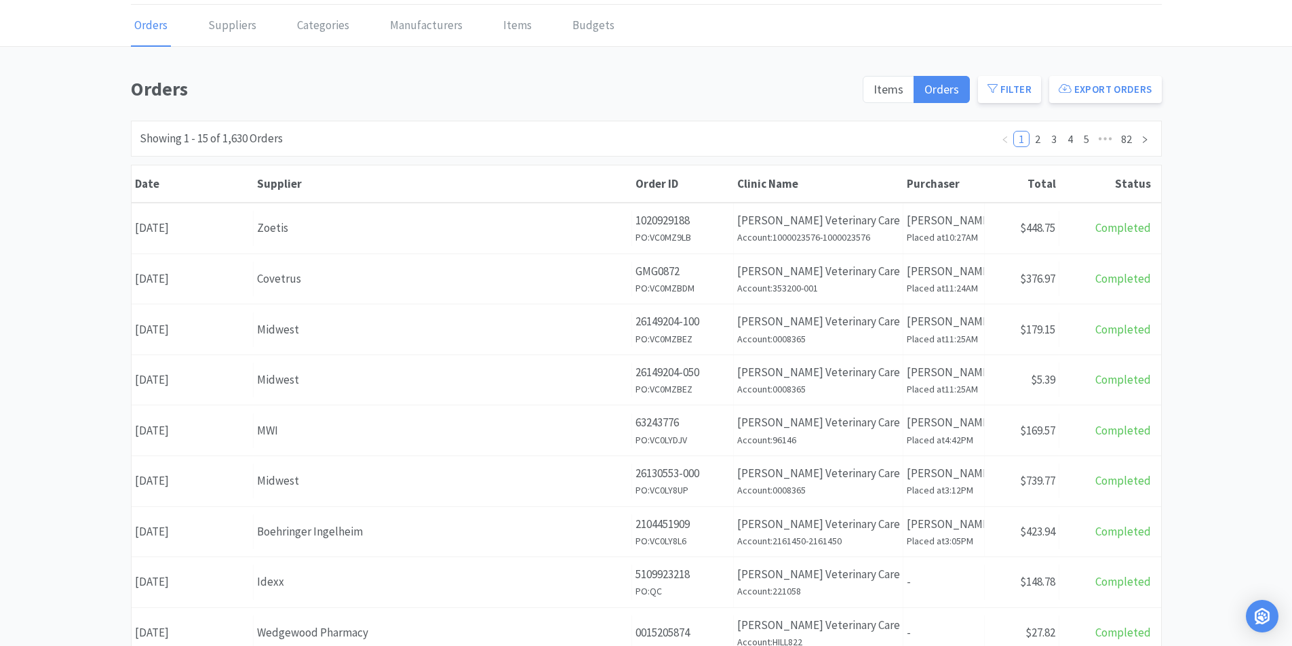
scroll to position [136, 0]
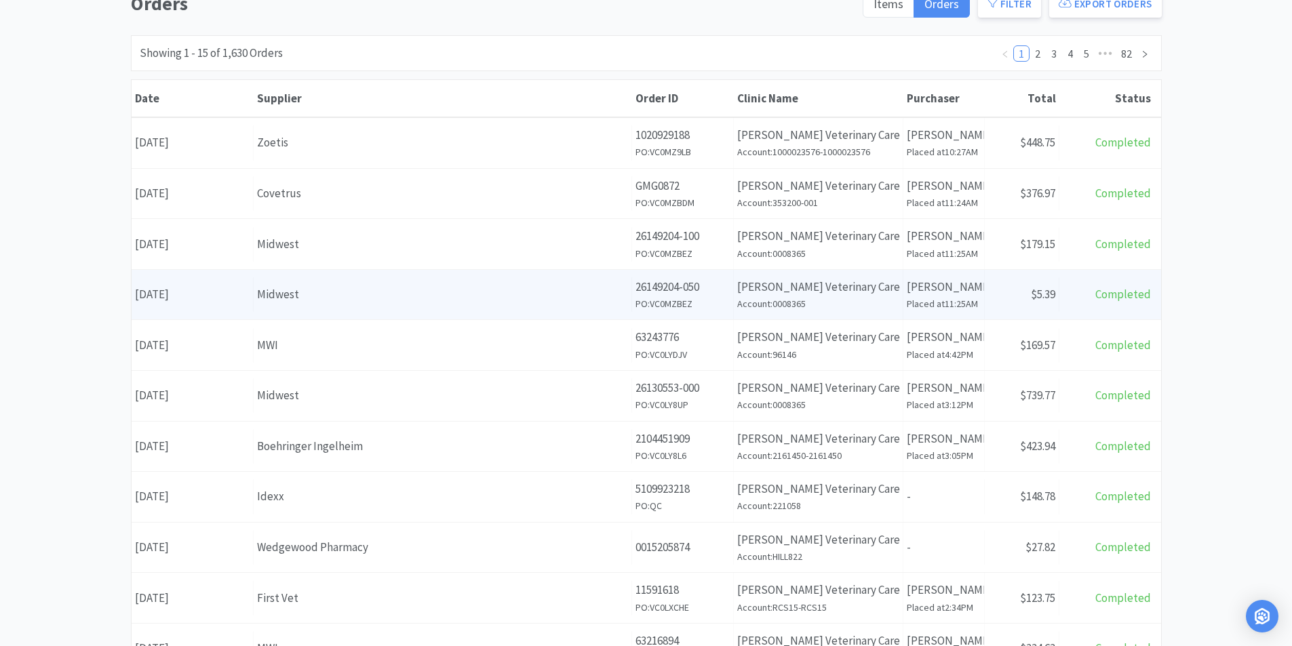
click at [170, 294] on div "Date [DATE]" at bounding box center [193, 294] width 122 height 35
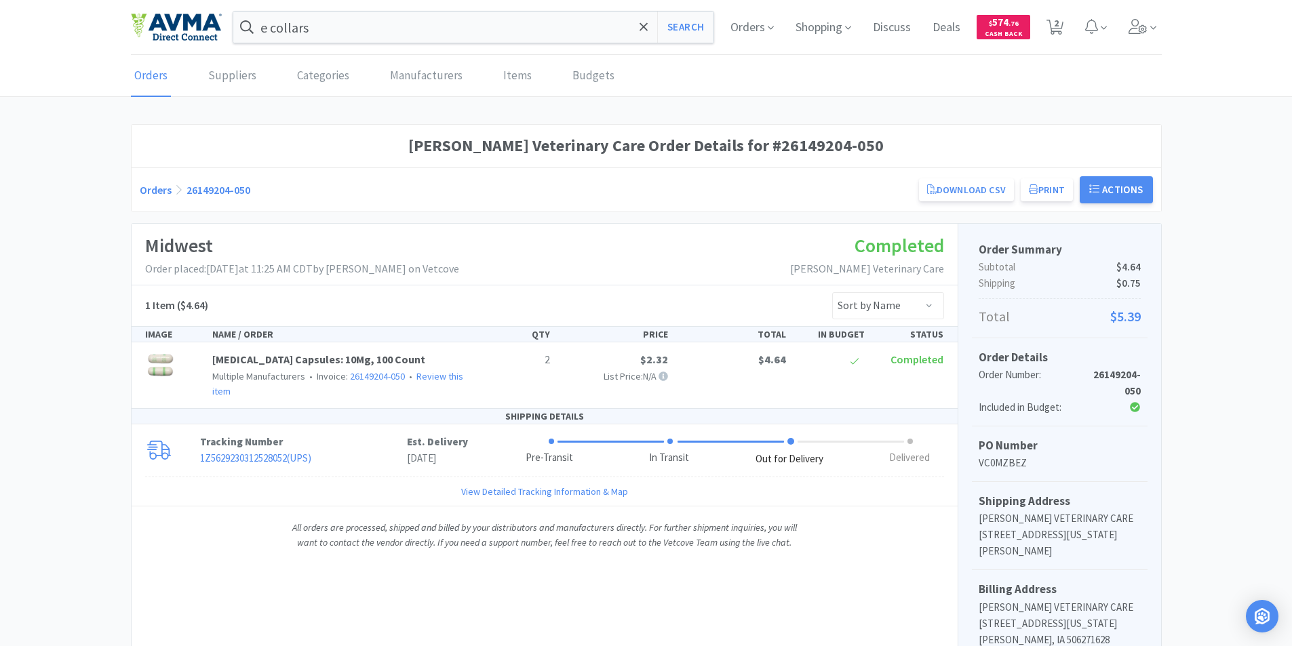
scroll to position [136, 0]
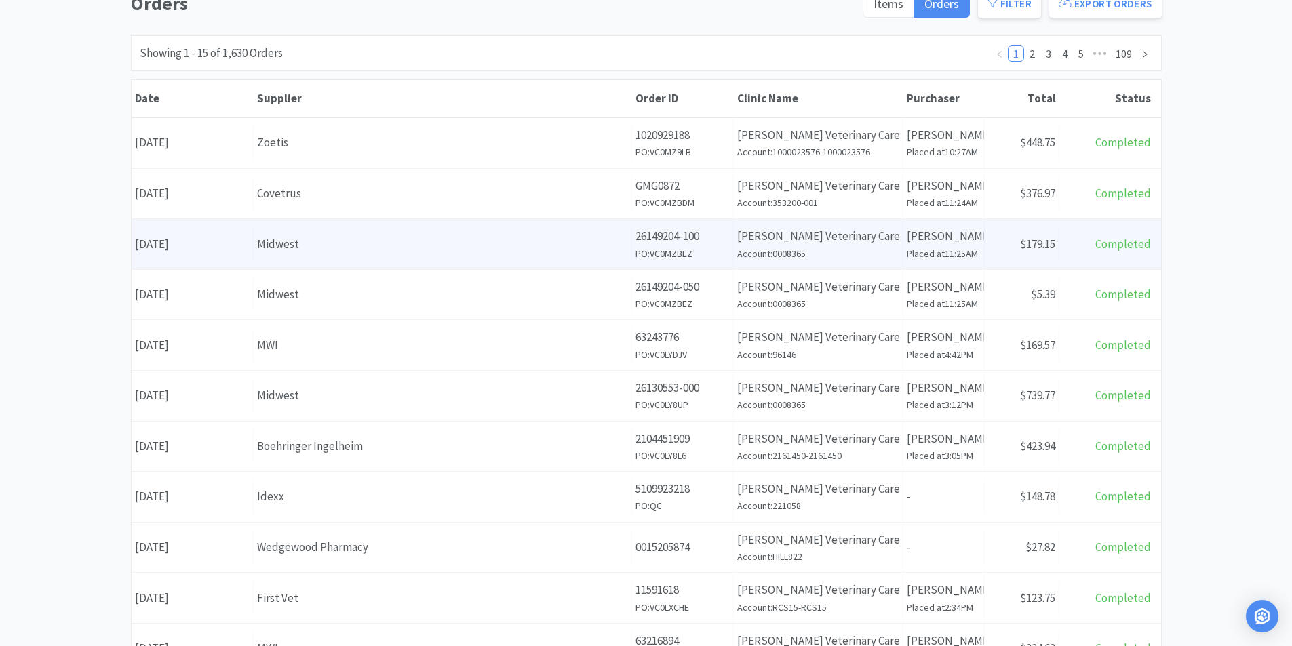
click at [178, 241] on div "Date [DATE]" at bounding box center [193, 244] width 122 height 35
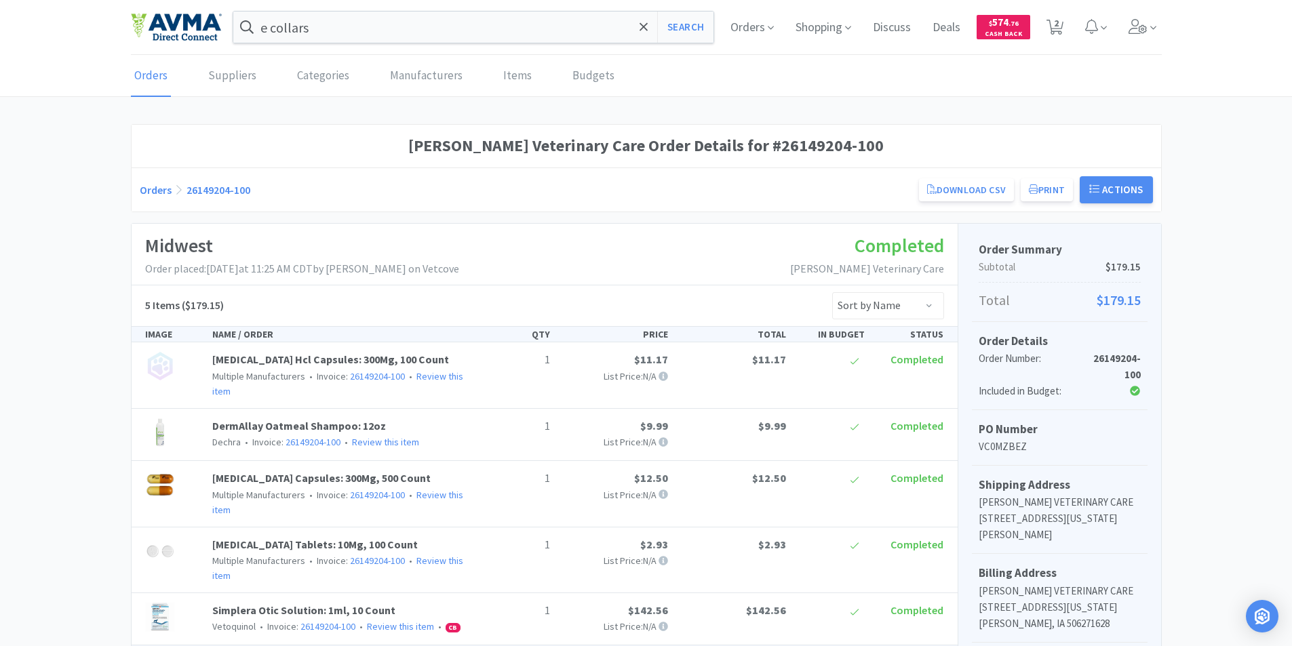
click at [148, 75] on link "Orders" at bounding box center [151, 76] width 40 height 41
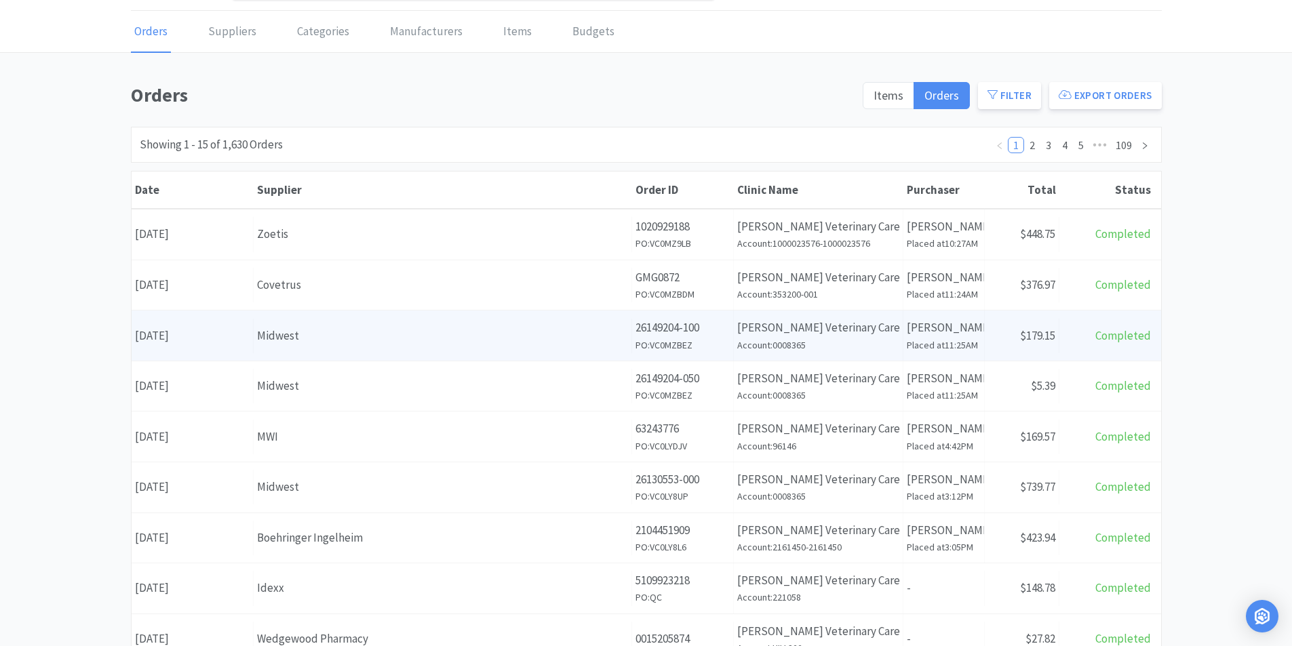
scroll to position [68, 0]
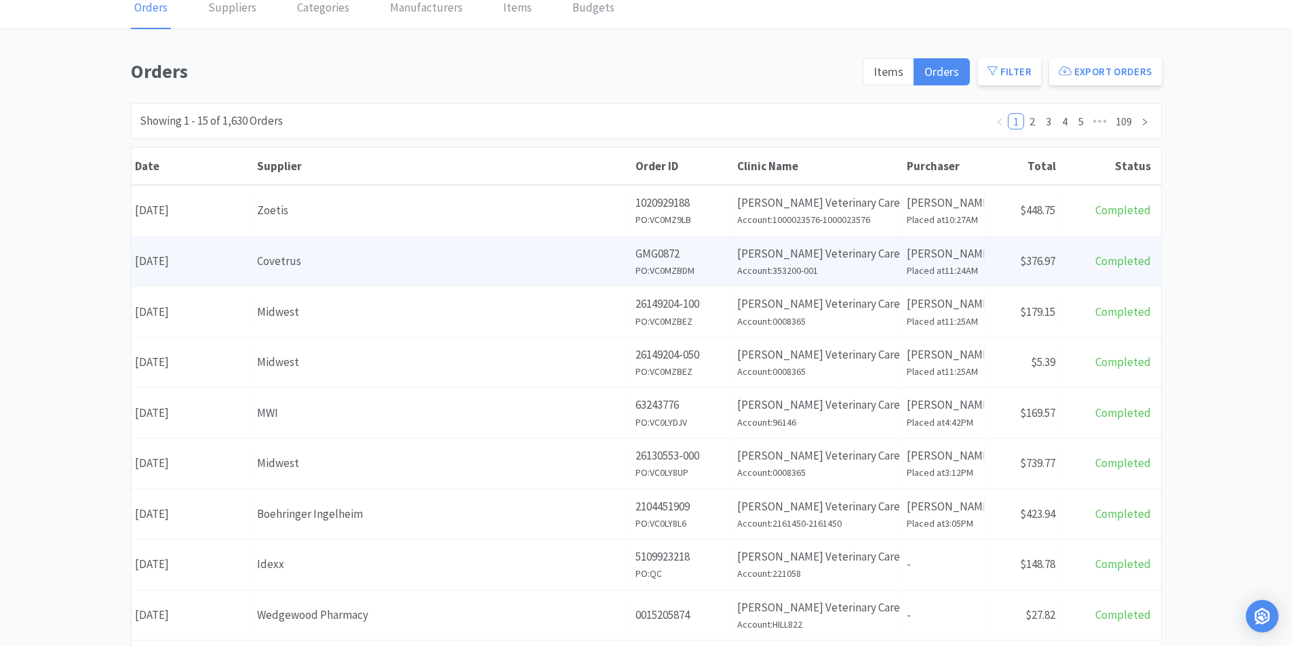
click at [200, 262] on div "Date [DATE]" at bounding box center [193, 261] width 122 height 35
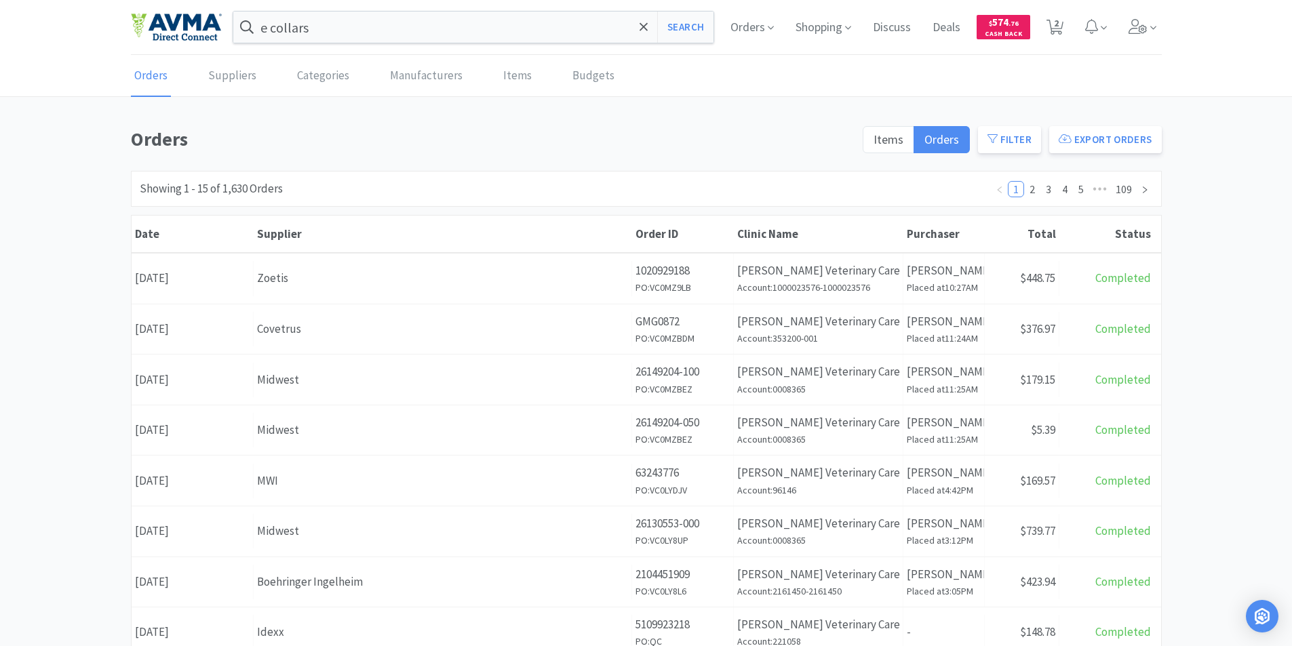
scroll to position [68, 0]
